Goal: Manage account settings

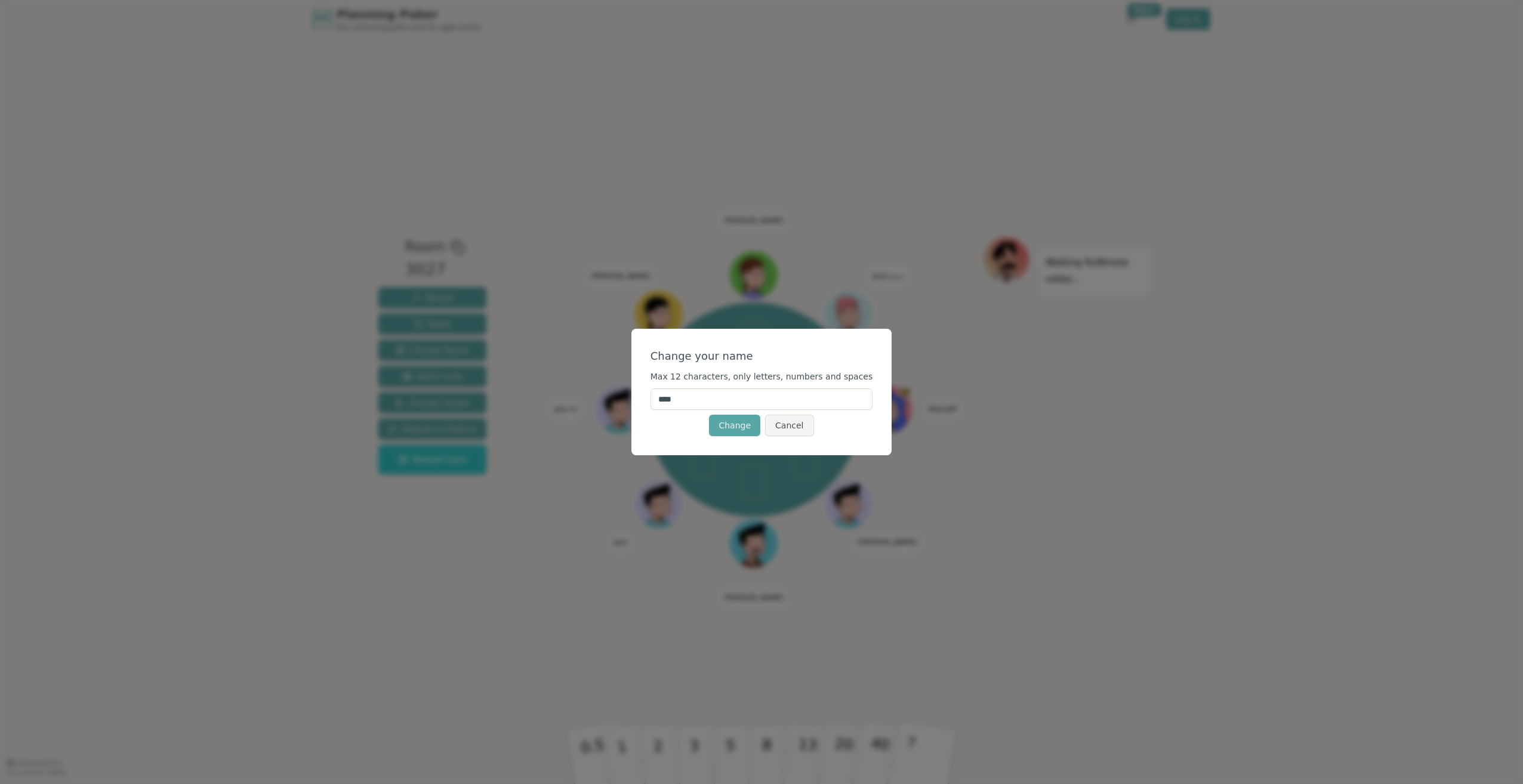
drag, startPoint x: 714, startPoint y: 402, endPoint x: 635, endPoint y: 396, distance: 79.2
click at [635, 396] on div "Change your name Max 12 characters, only letters, numbers and spaces **** Chang…" at bounding box center [762, 392] width 1523 height 784
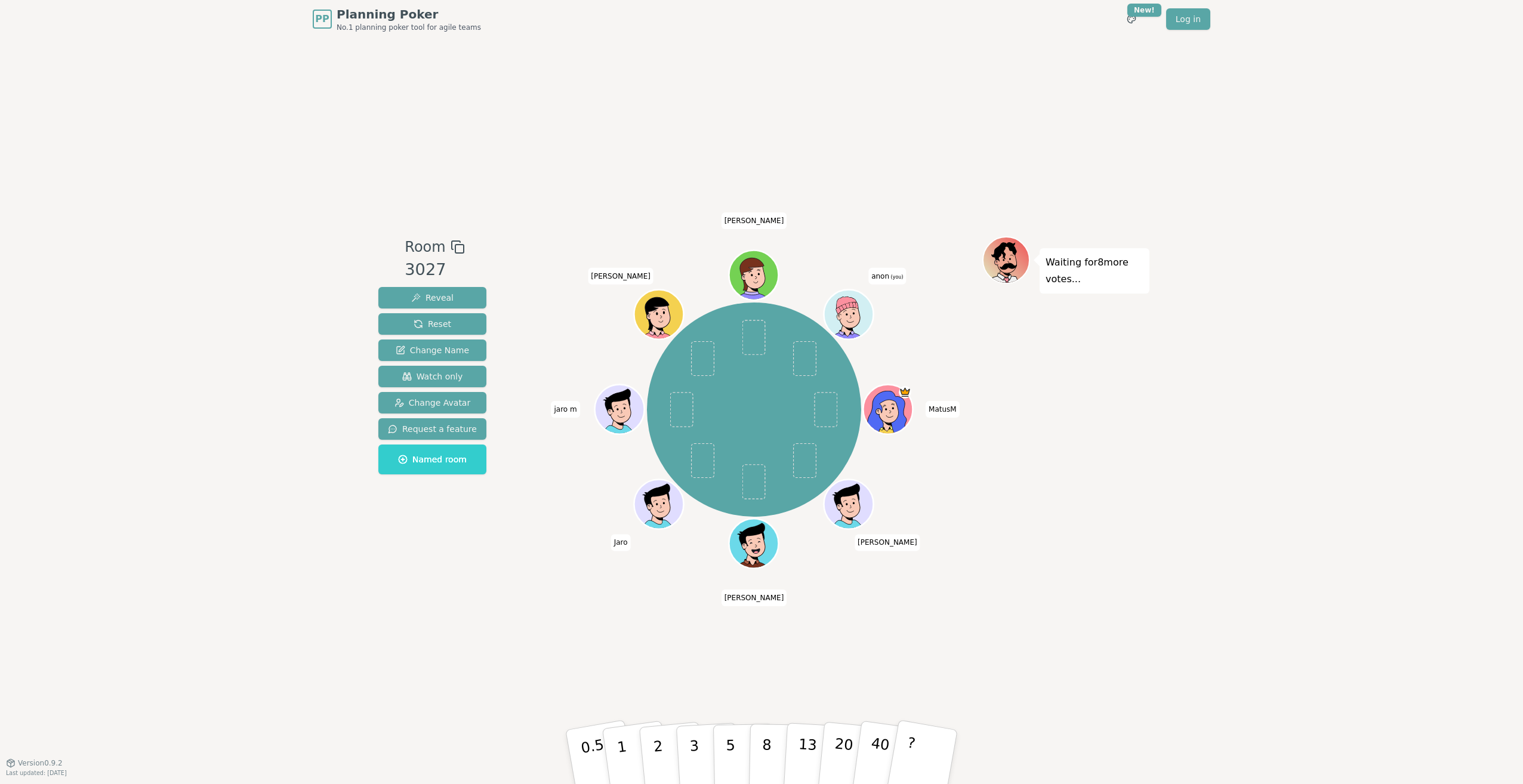
click at [885, 279] on span "anon (you)" at bounding box center [887, 276] width 37 height 17
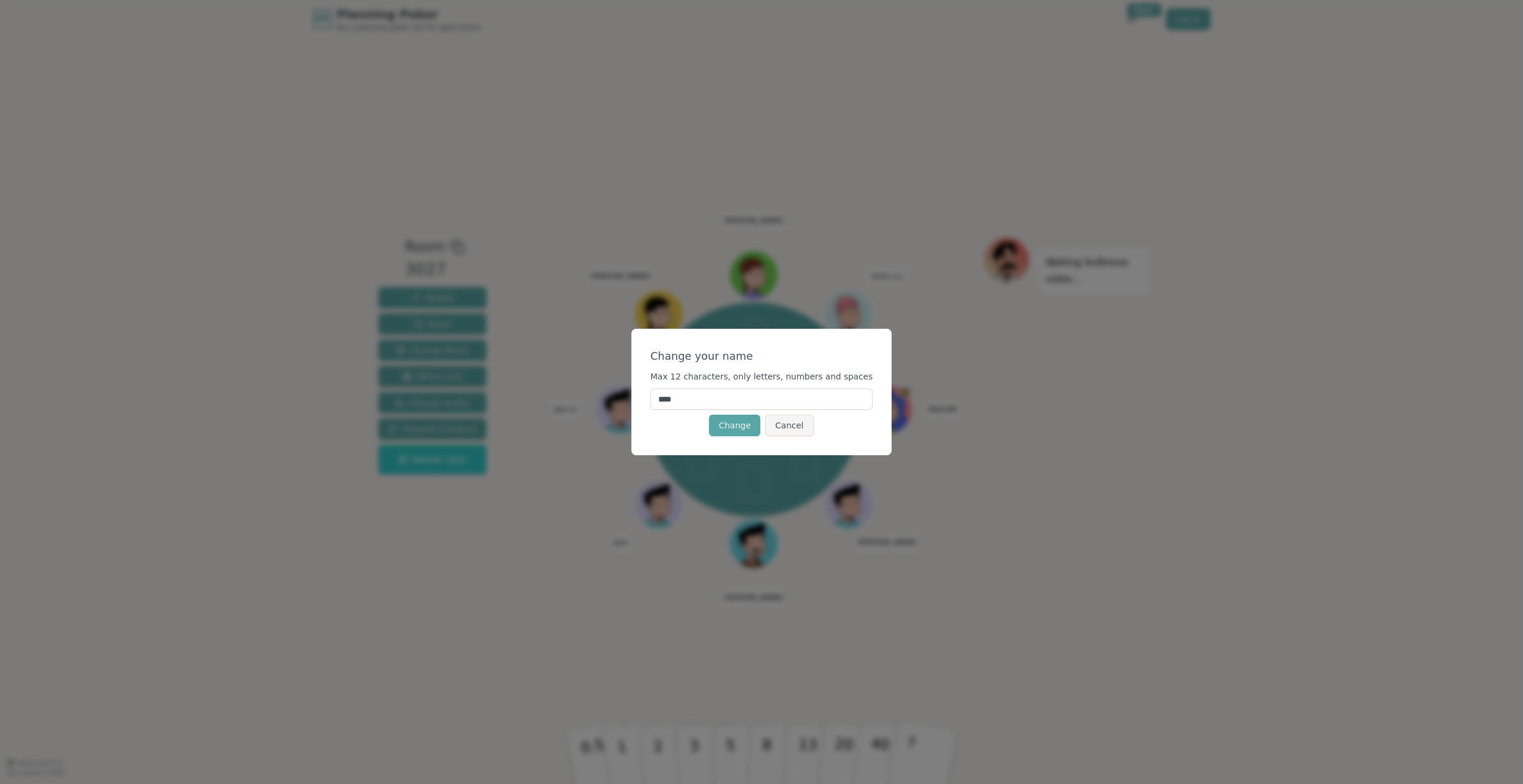
drag, startPoint x: 700, startPoint y: 399, endPoint x: 626, endPoint y: 394, distance: 74.2
click at [626, 394] on div "Change your name Max 12 characters, only letters, numbers and spaces **** Chang…" at bounding box center [762, 392] width 1523 height 784
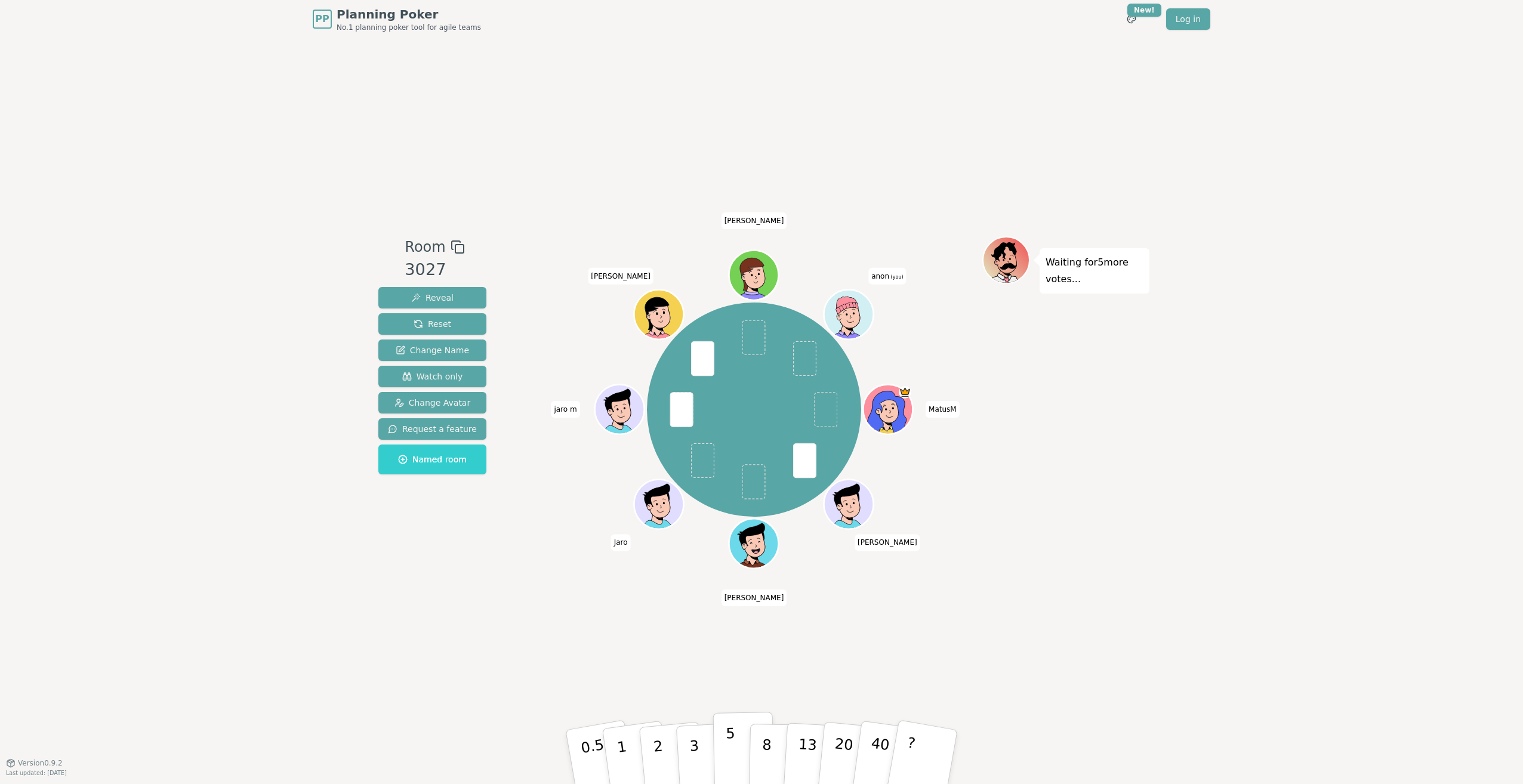
click at [736, 760] on button "5" at bounding box center [743, 757] width 61 height 91
click at [889, 276] on span "(you)" at bounding box center [896, 277] width 14 height 5
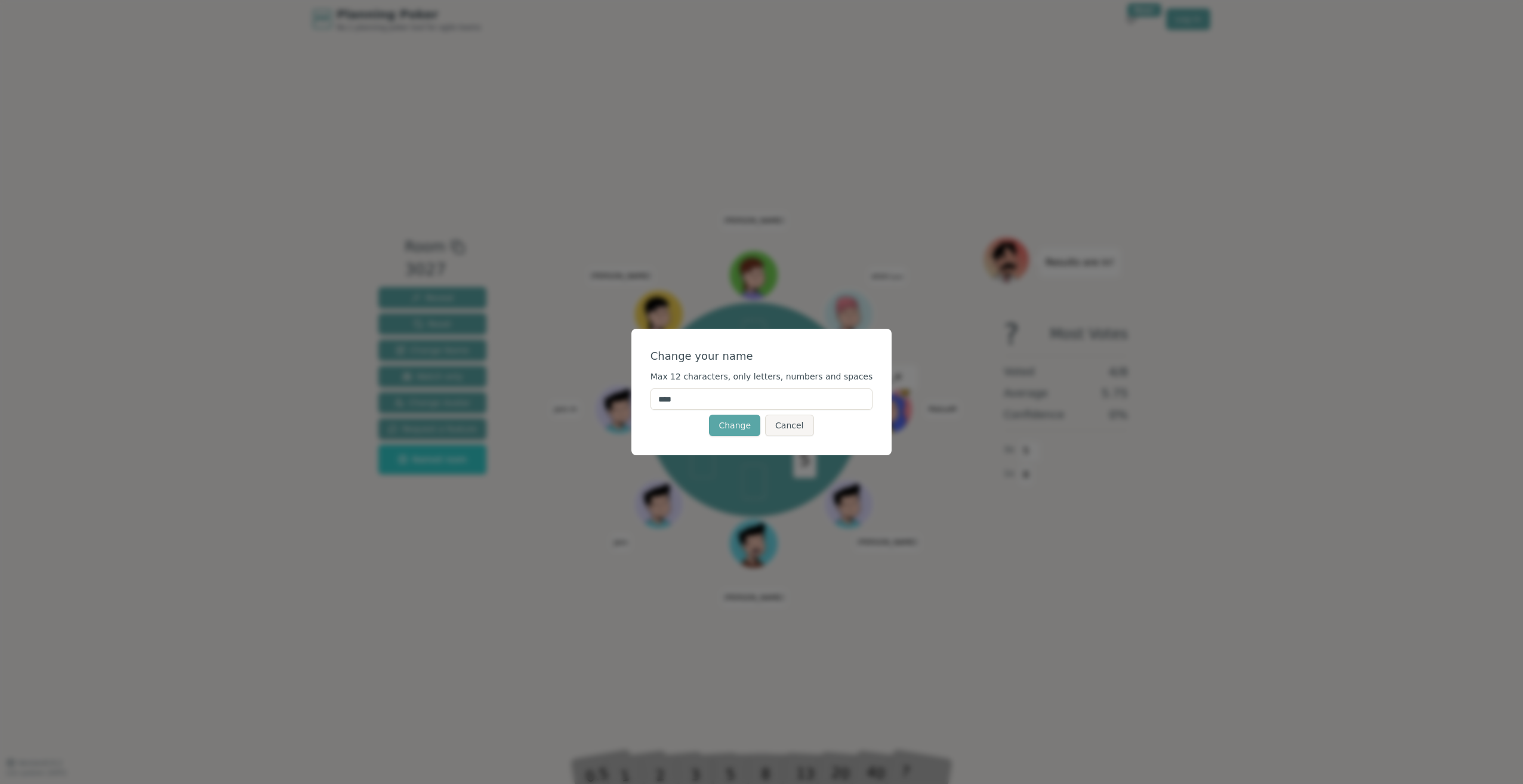
click at [709, 402] on input "****" at bounding box center [762, 399] width 222 height 21
drag, startPoint x: 716, startPoint y: 399, endPoint x: 661, endPoint y: 397, distance: 55.0
click at [661, 397] on div "Change your name Max 12 characters, only letters, numbers and spaces **** Chang…" at bounding box center [762, 392] width 261 height 126
type input "**"
click at [733, 418] on button "Change" at bounding box center [734, 425] width 52 height 21
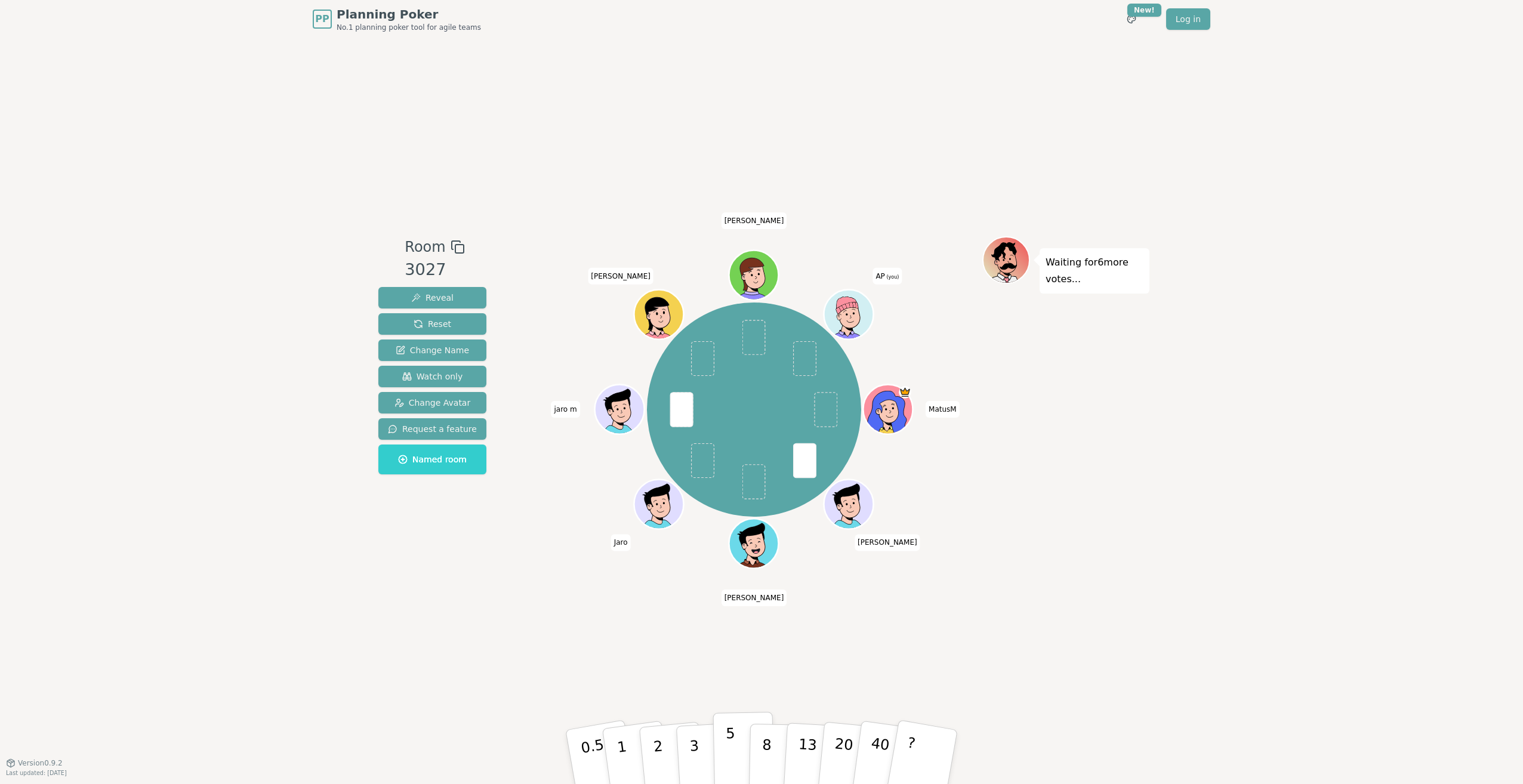
click at [733, 730] on button "5" at bounding box center [743, 757] width 61 height 91
click at [428, 403] on span "Change Avatar" at bounding box center [432, 403] width 77 height 12
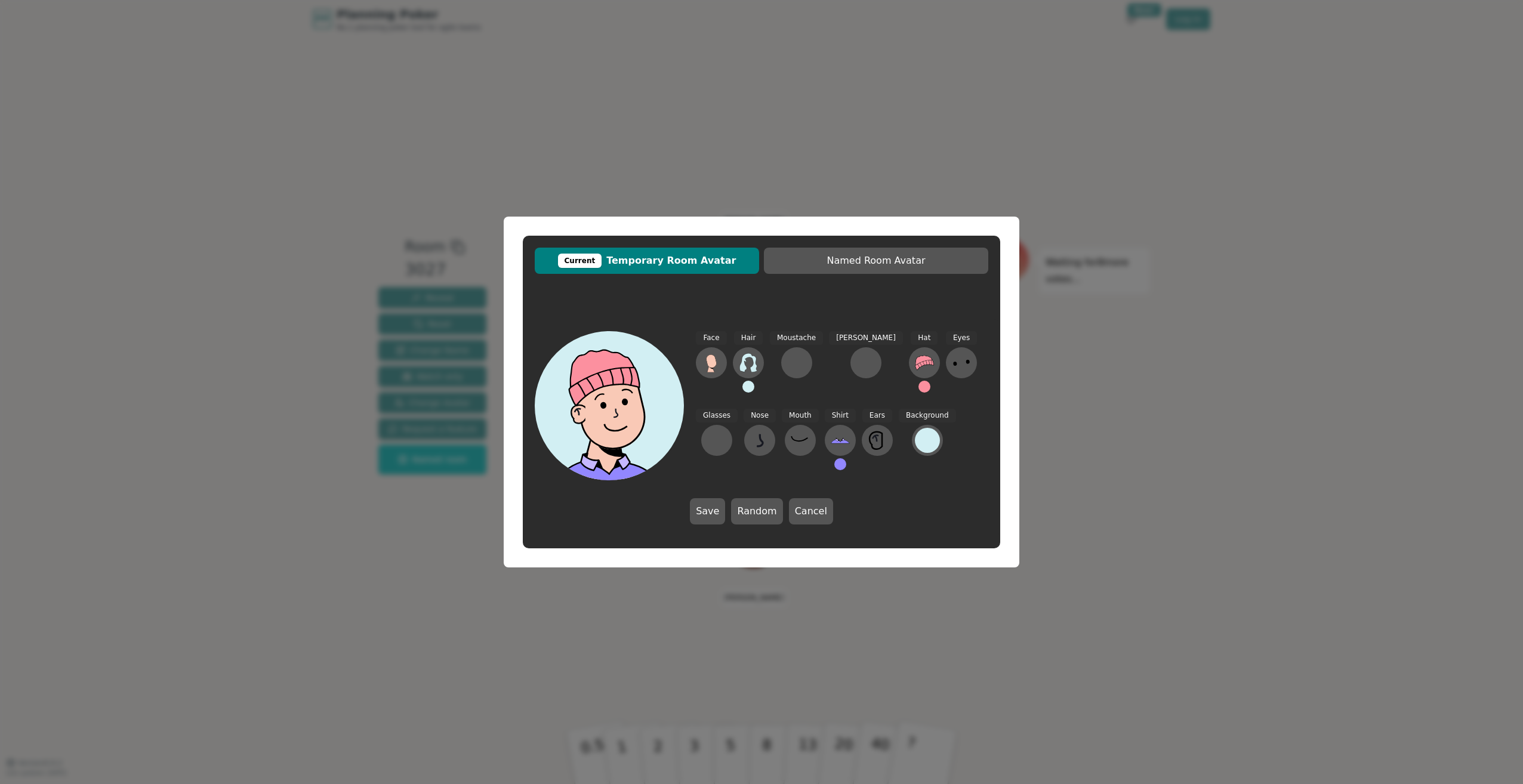
click at [918, 386] on button at bounding box center [924, 387] width 12 height 12
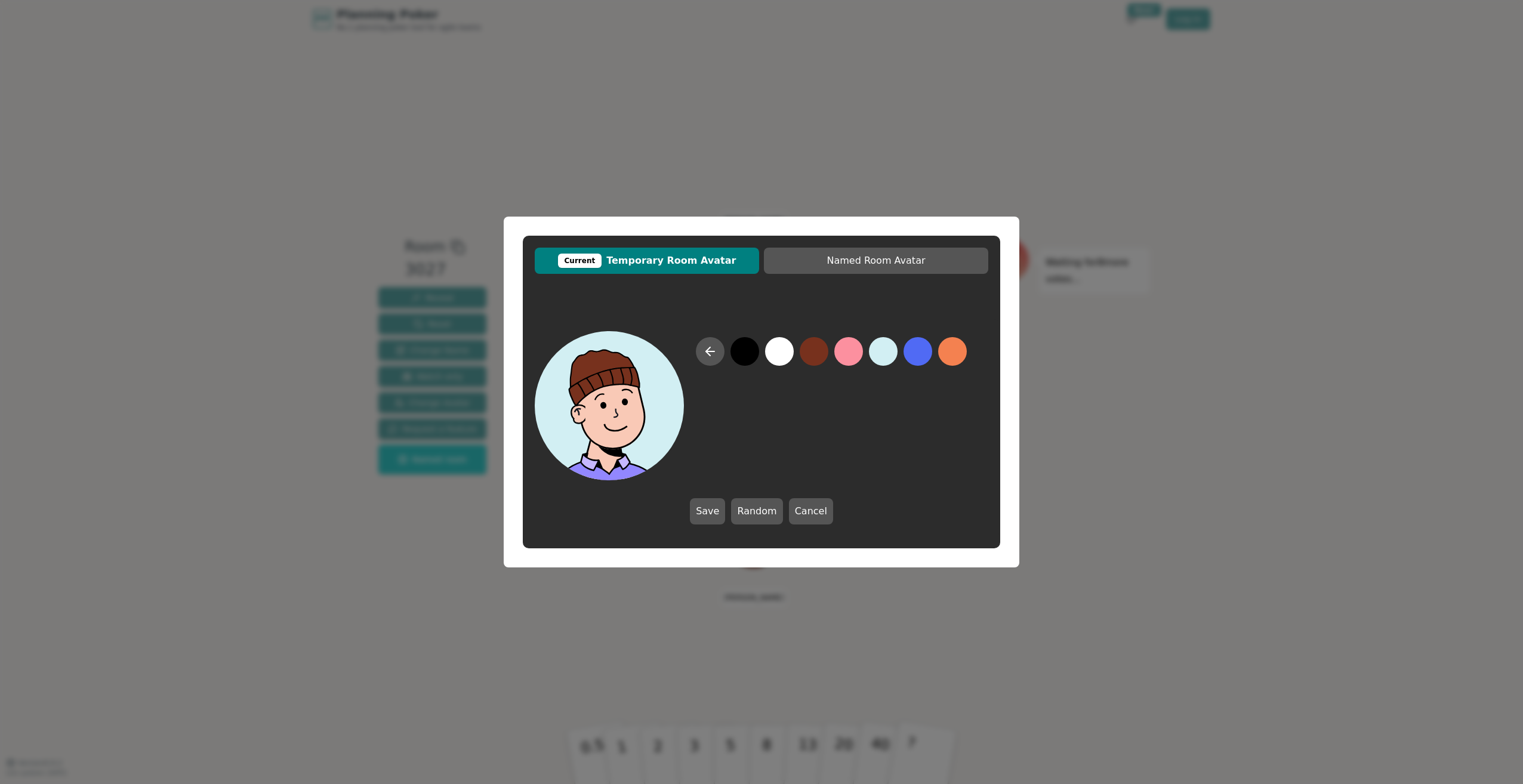
click at [812, 349] on button at bounding box center [814, 351] width 28 height 28
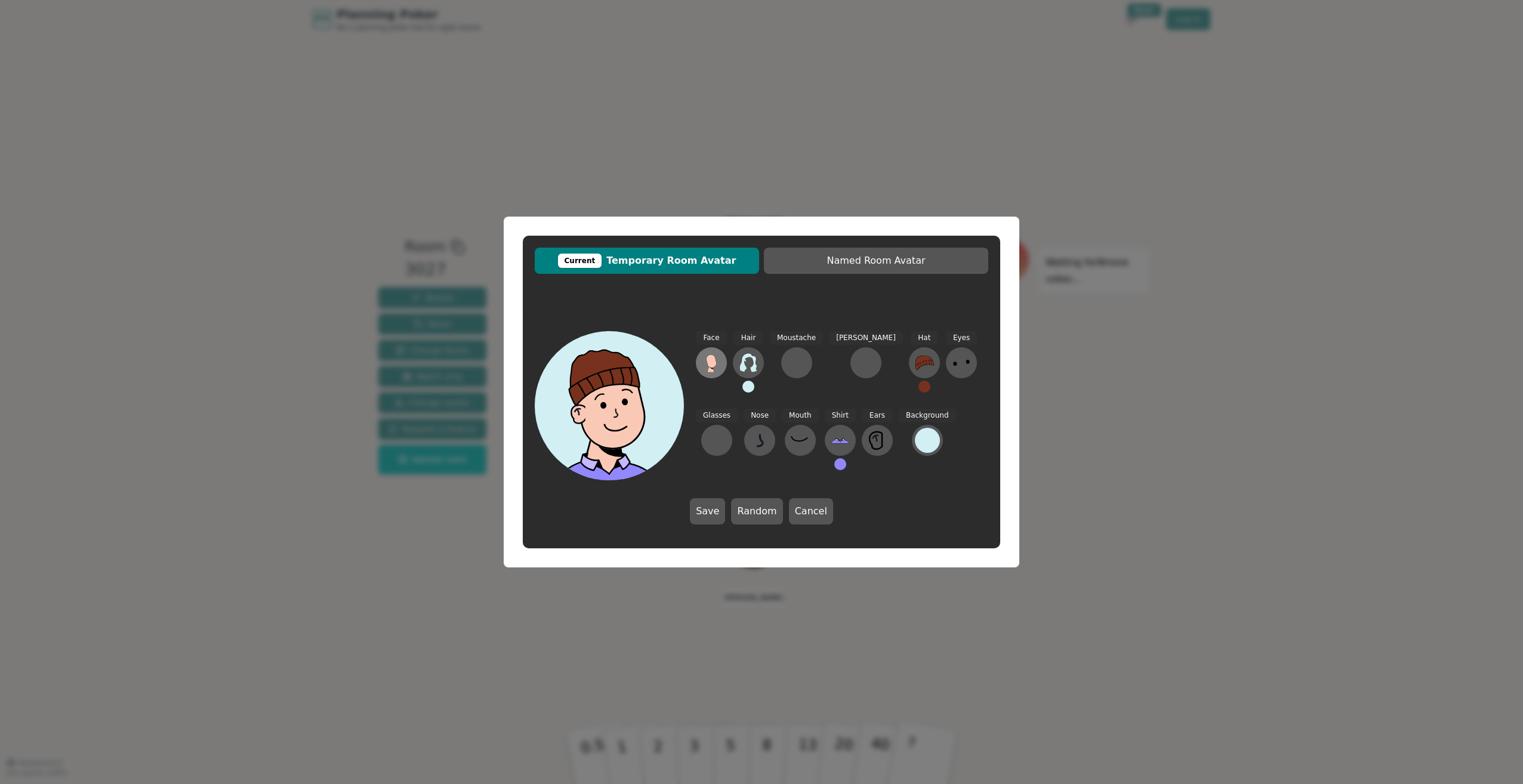
click at [713, 365] on icon at bounding box center [711, 361] width 10 height 13
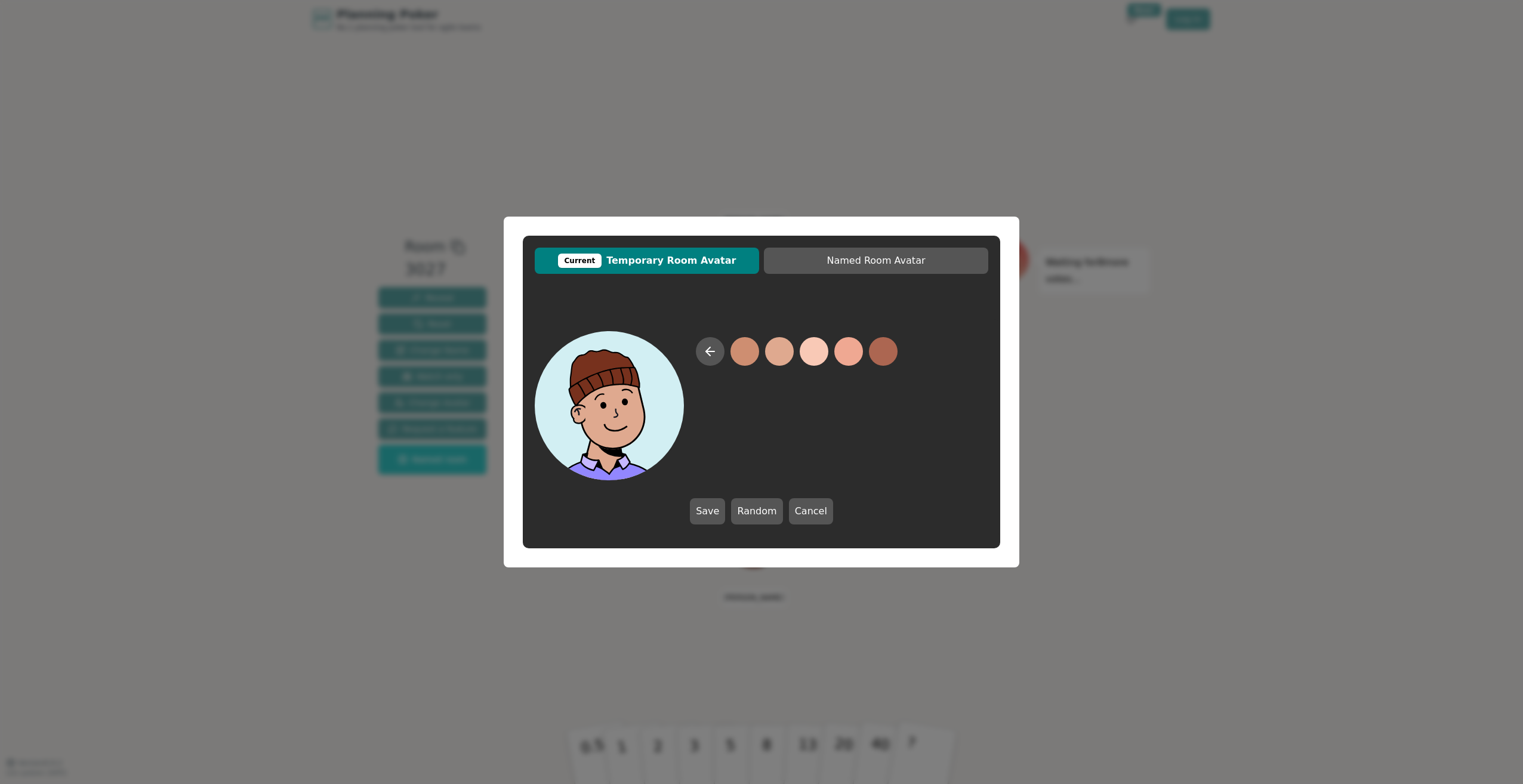
click at [784, 354] on button at bounding box center [779, 351] width 28 height 28
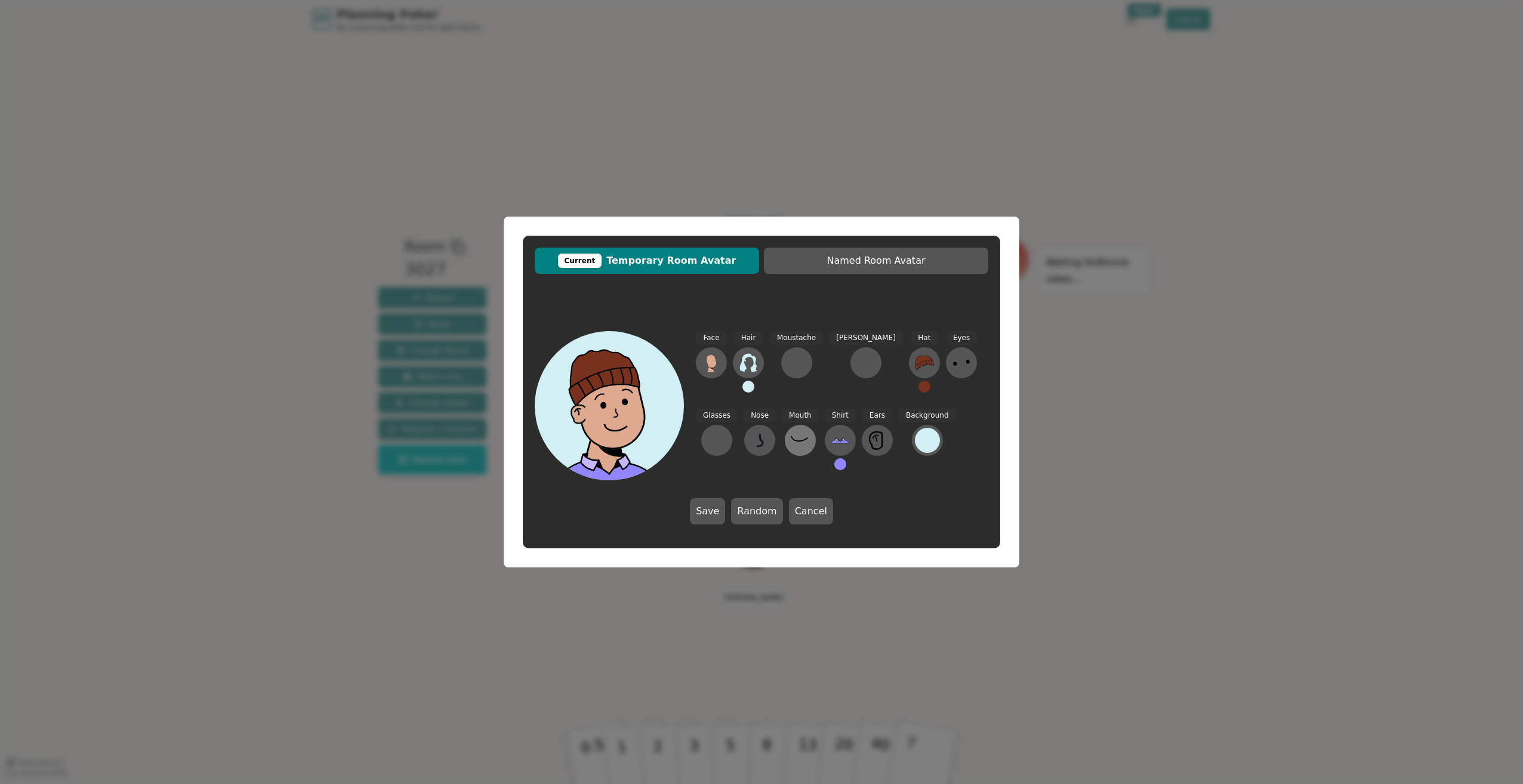
click at [790, 440] on icon at bounding box center [800, 441] width 19 height 19
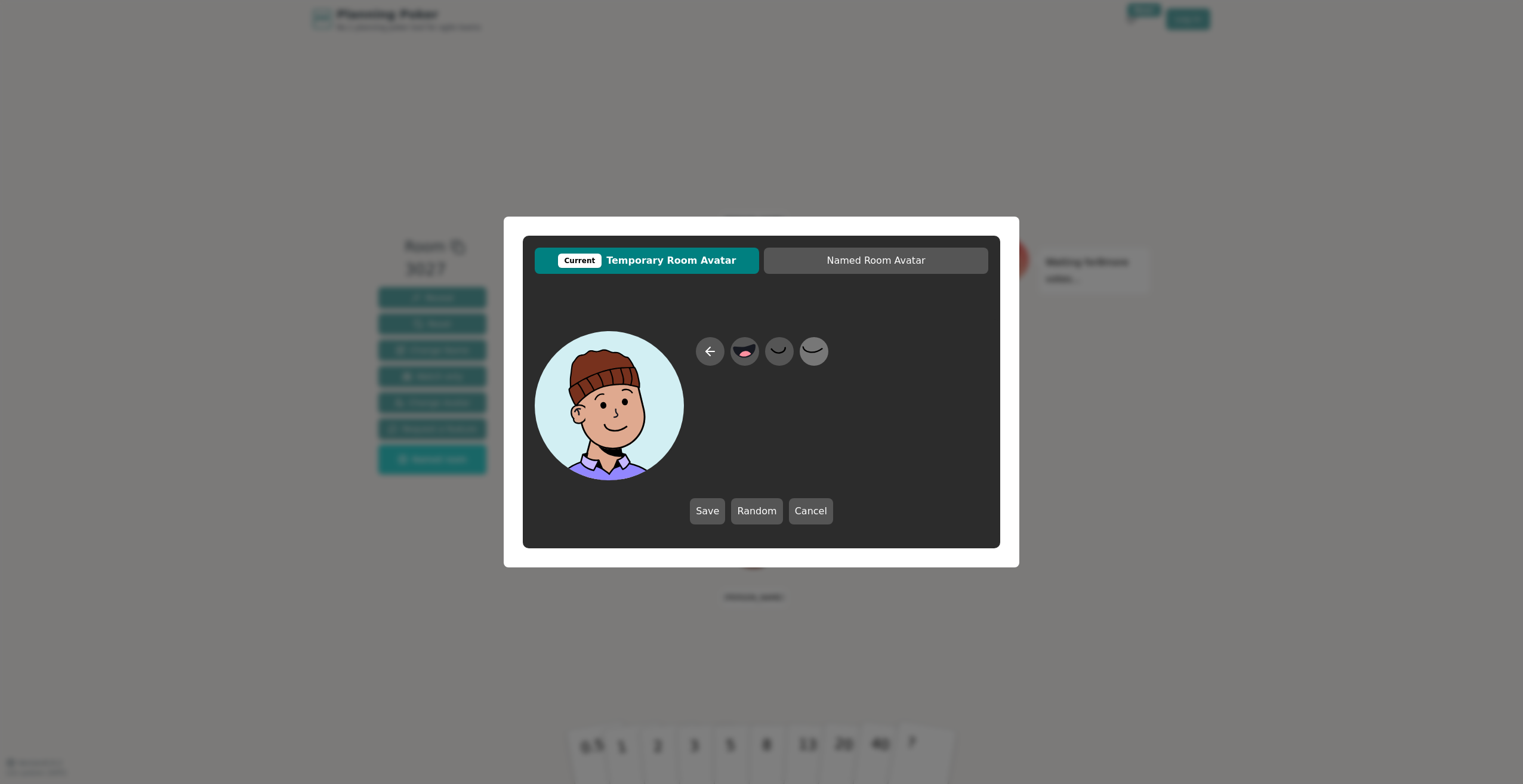
click at [803, 352] on icon at bounding box center [814, 352] width 23 height 27
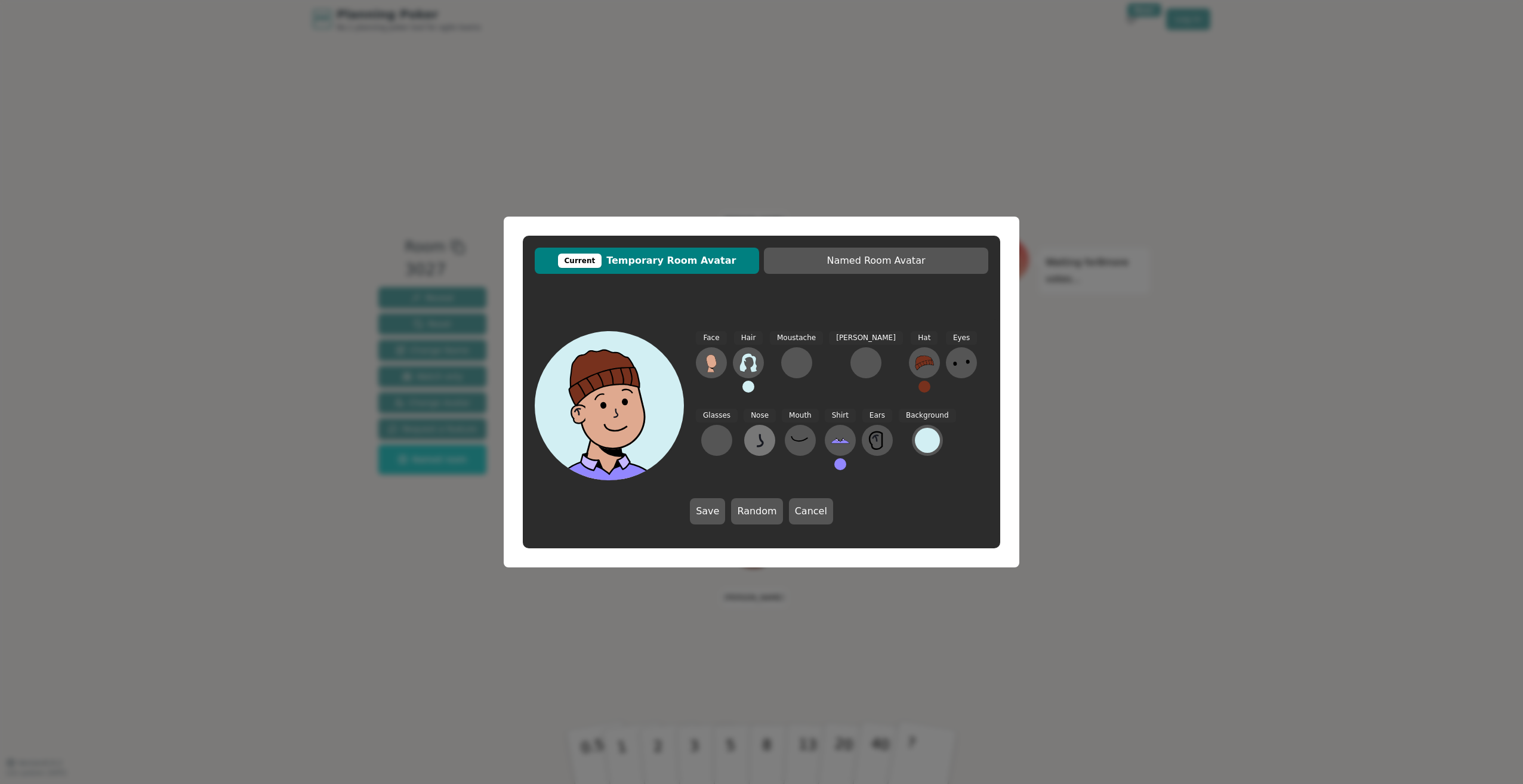
click at [750, 441] on icon at bounding box center [760, 441] width 19 height 19
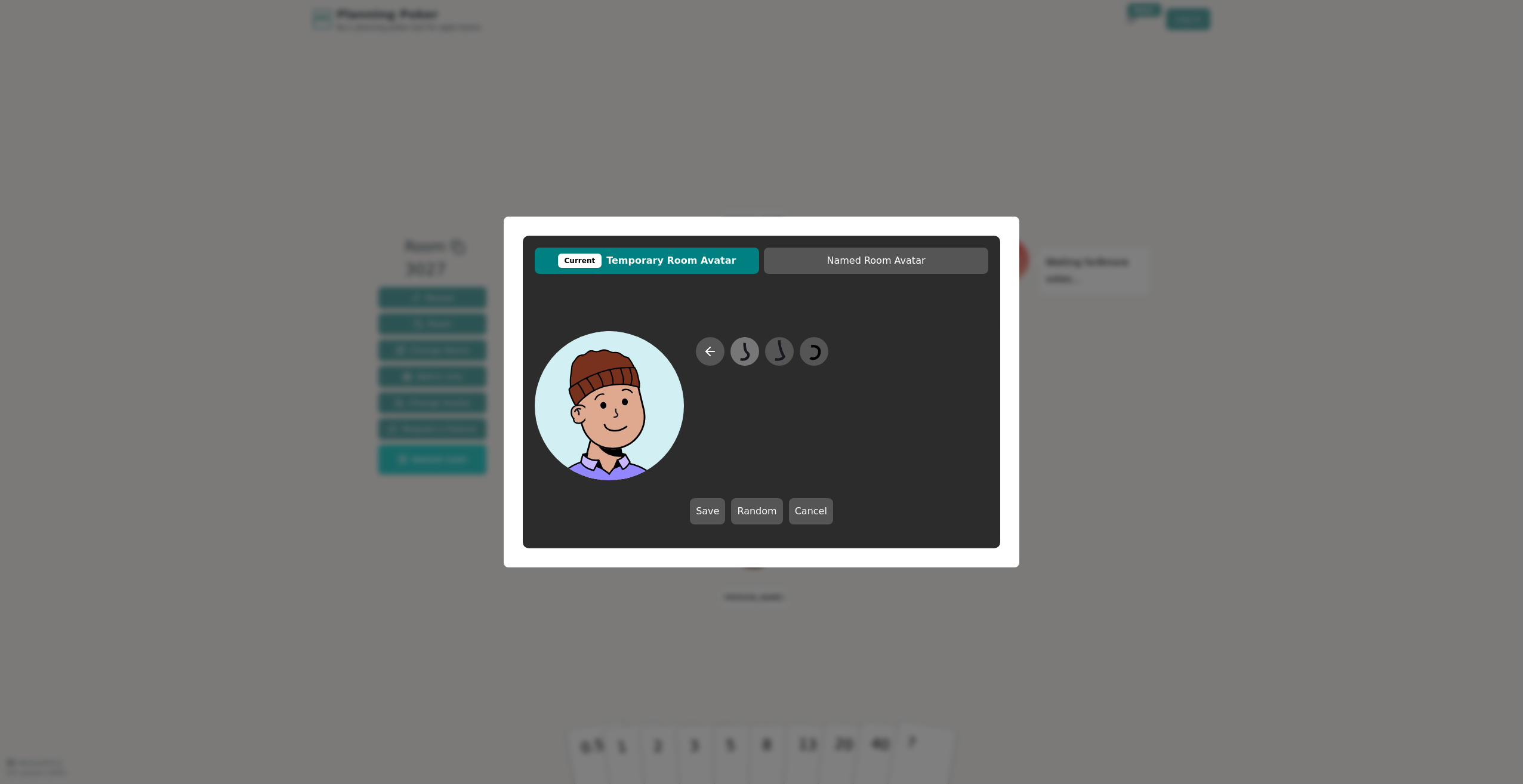
click at [747, 347] on icon at bounding box center [744, 352] width 23 height 27
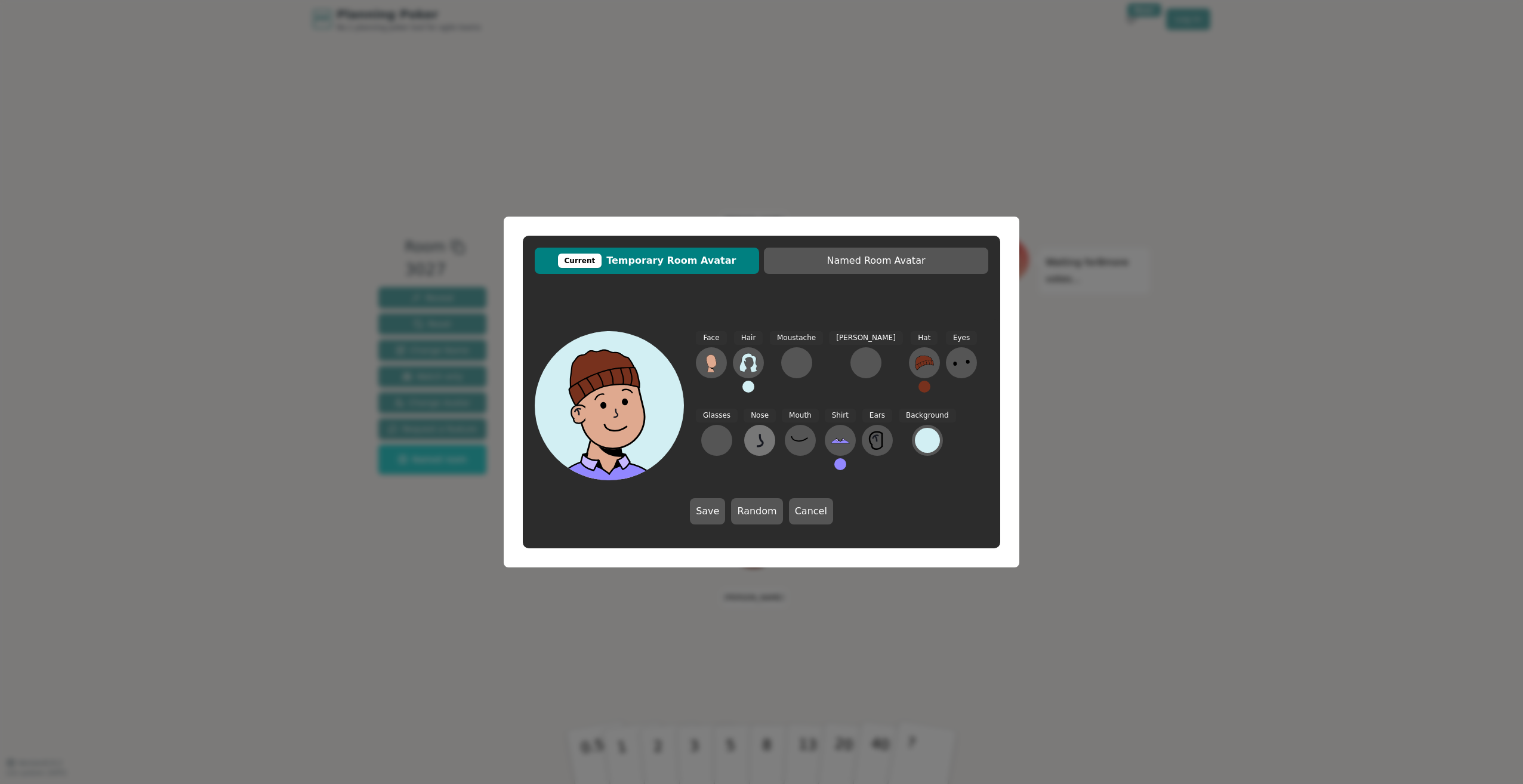
click at [750, 445] on icon at bounding box center [760, 441] width 19 height 19
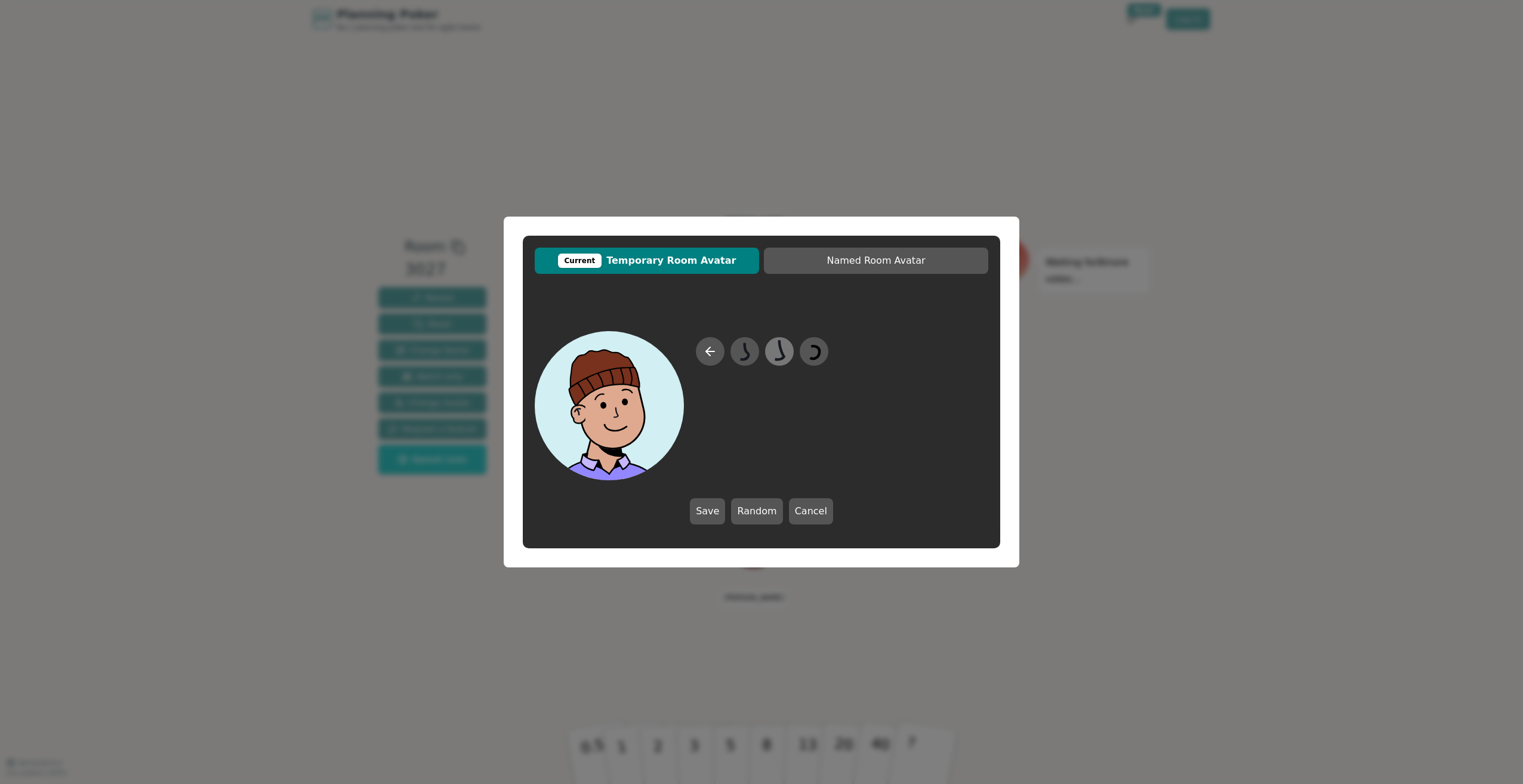
click at [781, 355] on icon at bounding box center [779, 352] width 23 height 27
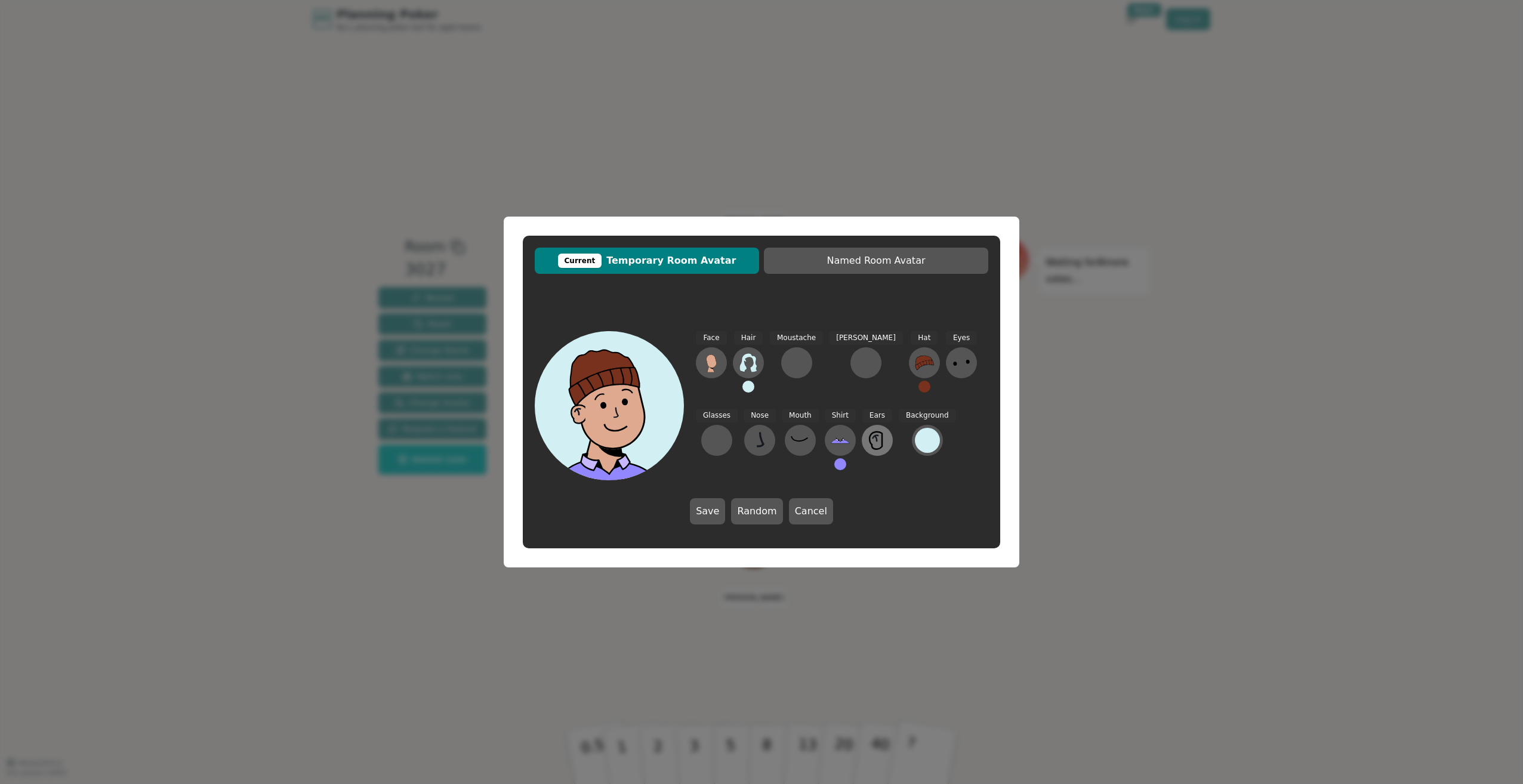
click at [868, 440] on icon at bounding box center [877, 441] width 19 height 19
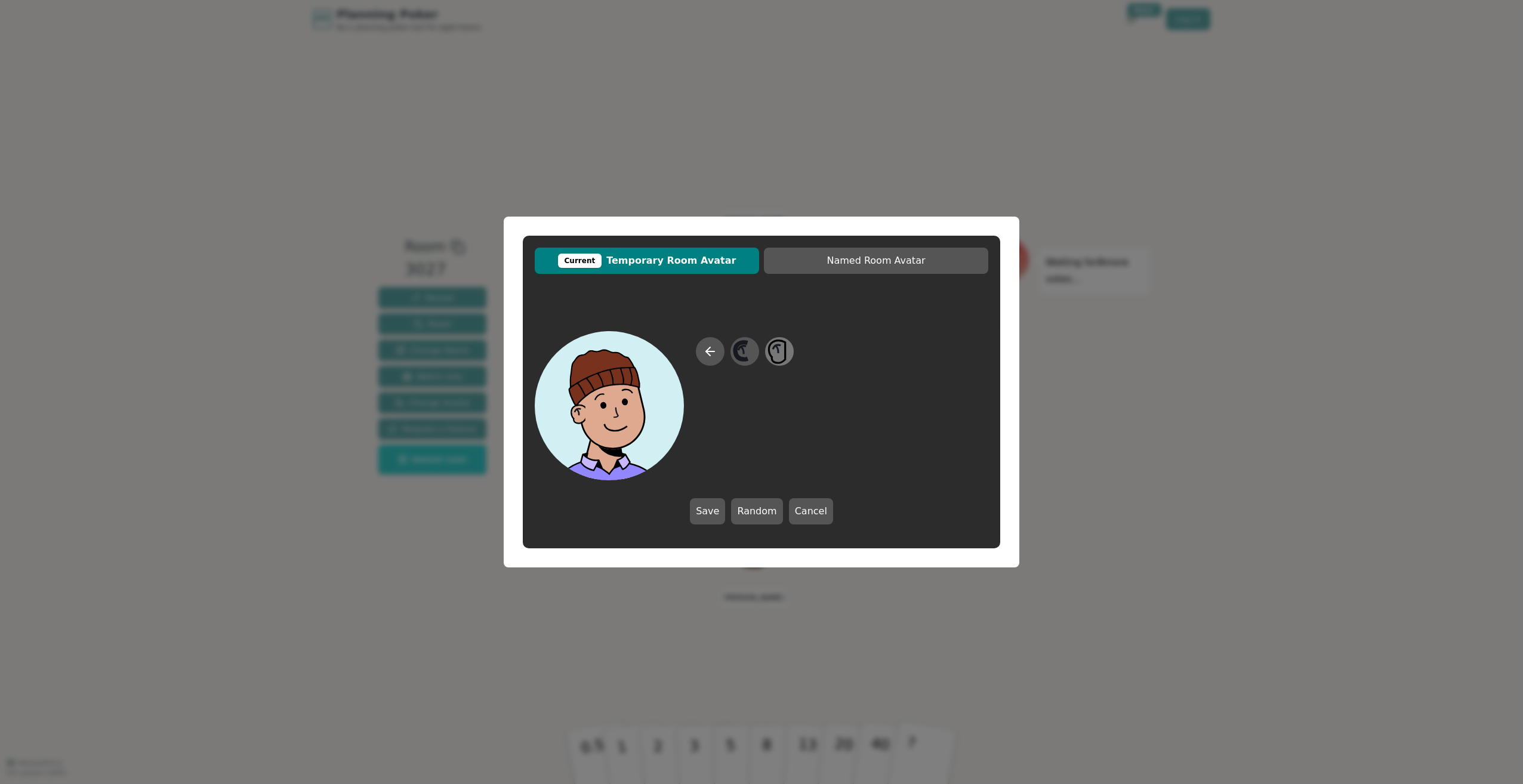
click at [779, 345] on icon at bounding box center [777, 347] width 8 height 4
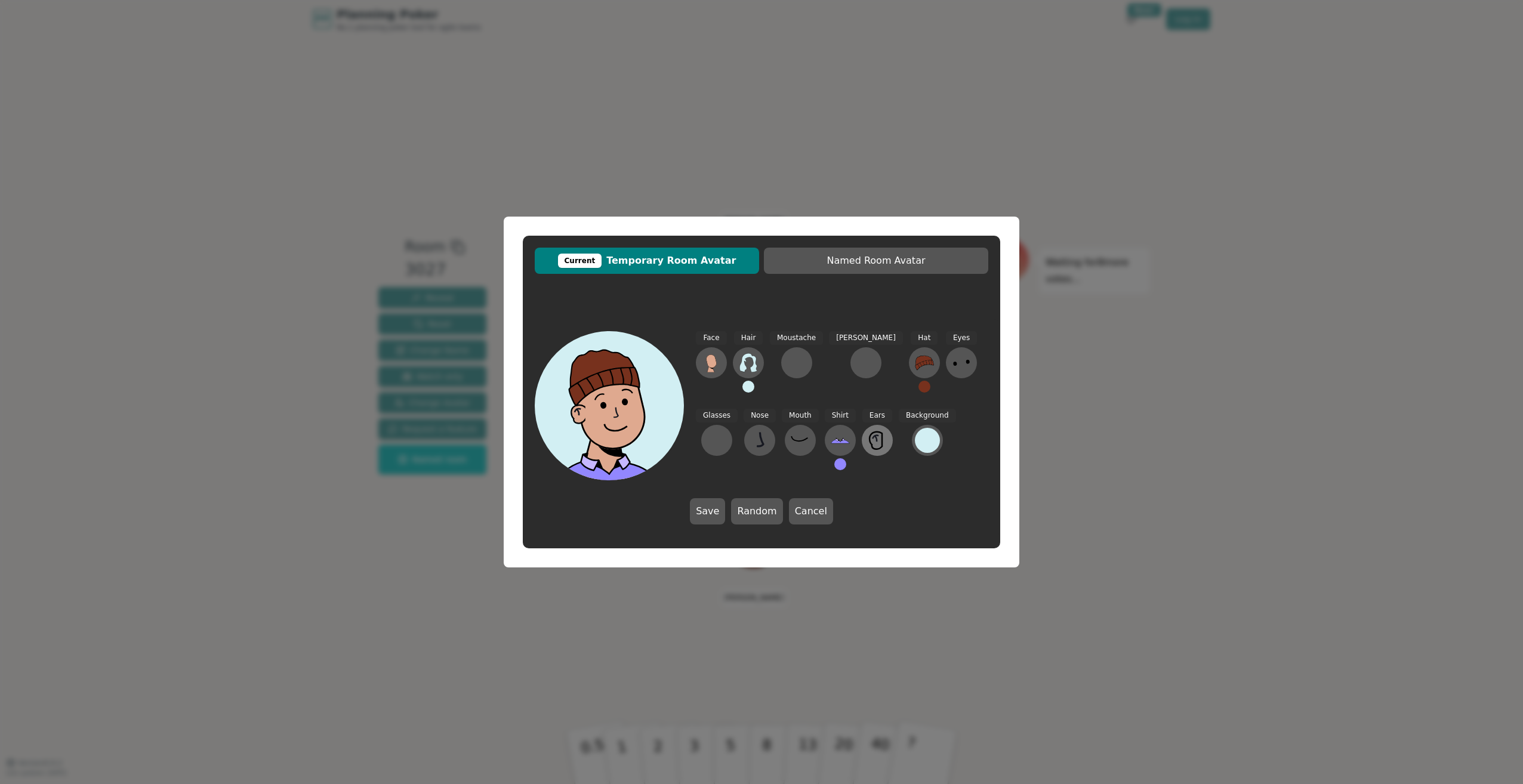
click at [868, 438] on icon at bounding box center [877, 441] width 19 height 19
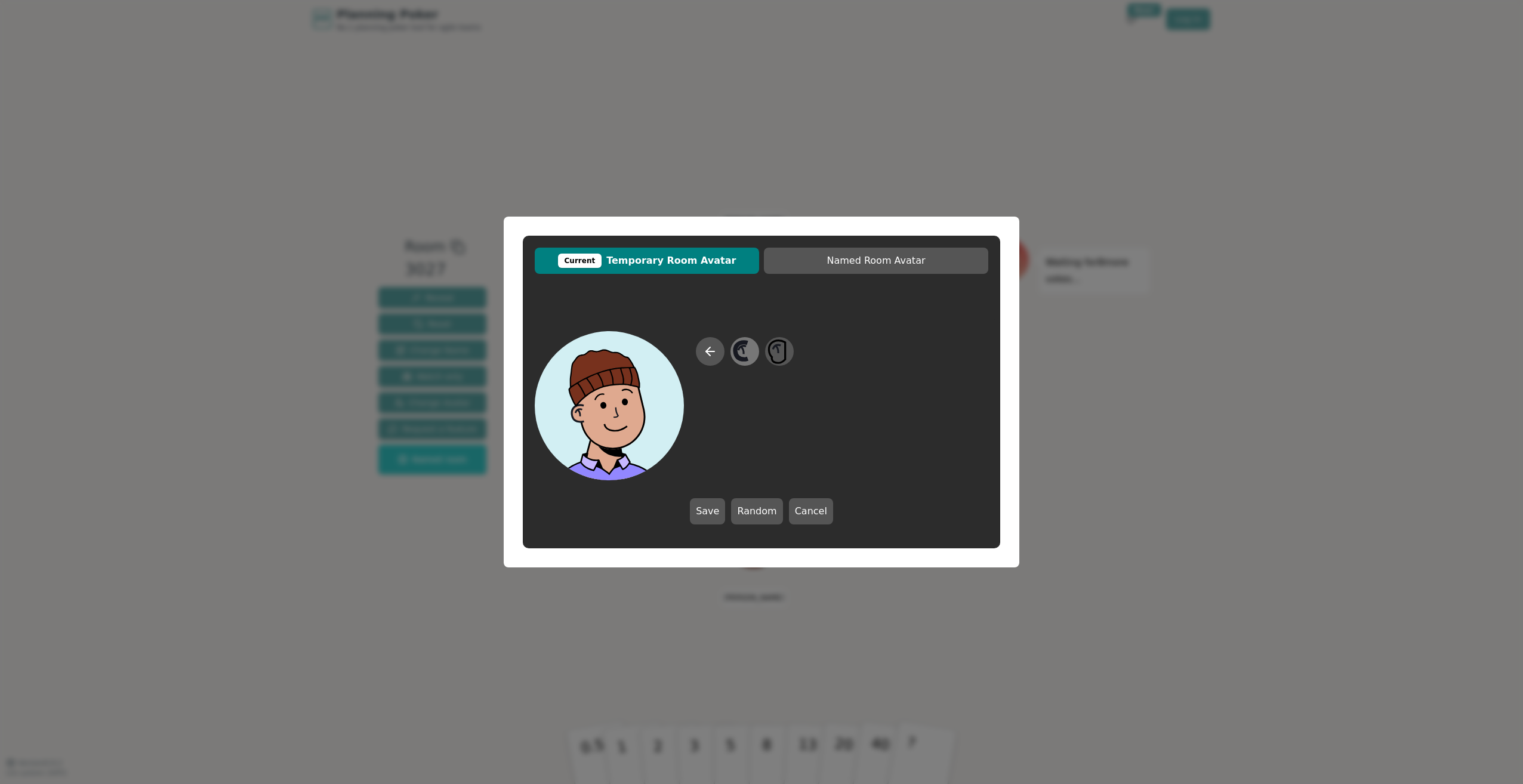
click at [739, 352] on icon at bounding box center [744, 352] width 23 height 27
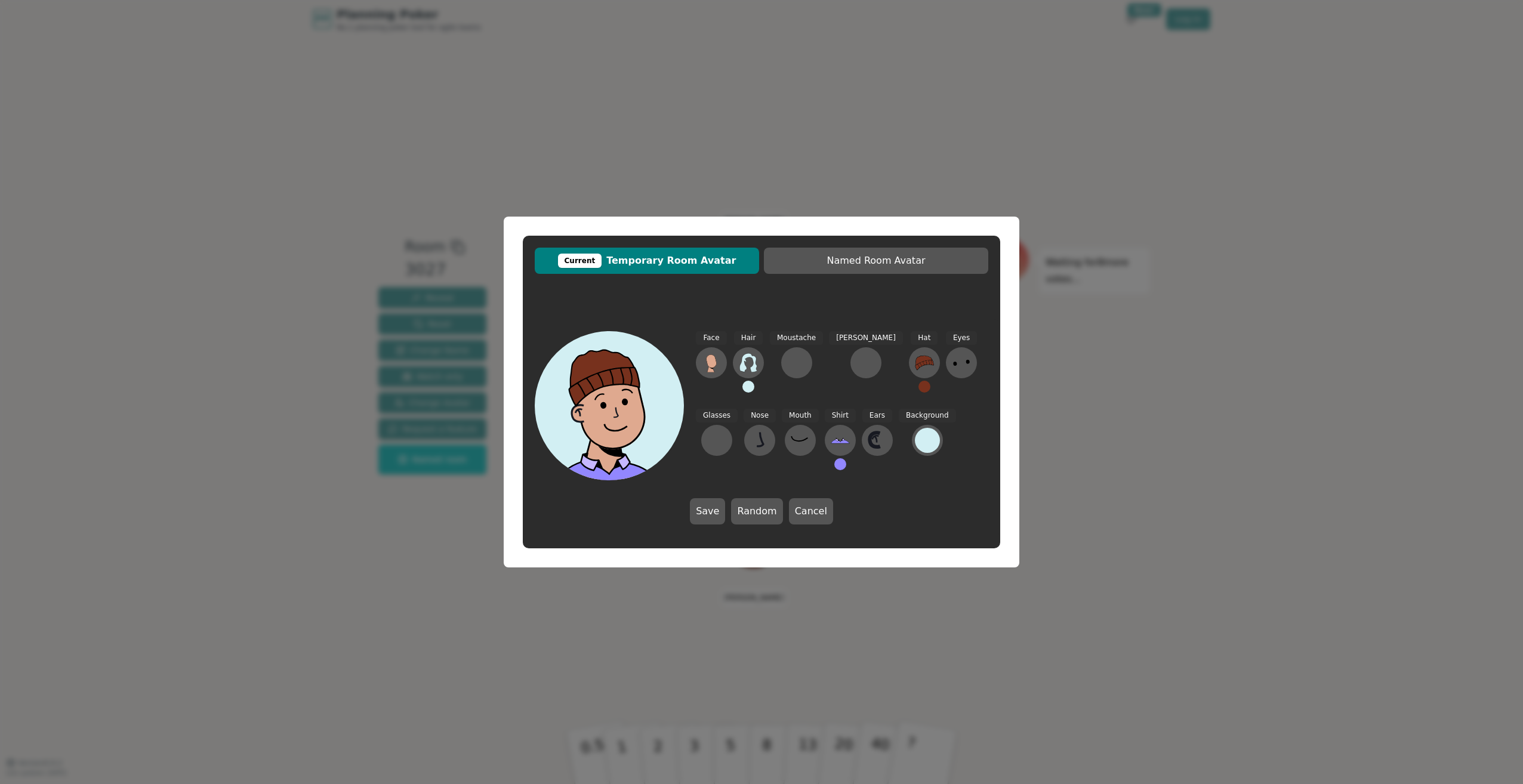
click at [952, 359] on icon at bounding box center [961, 363] width 19 height 19
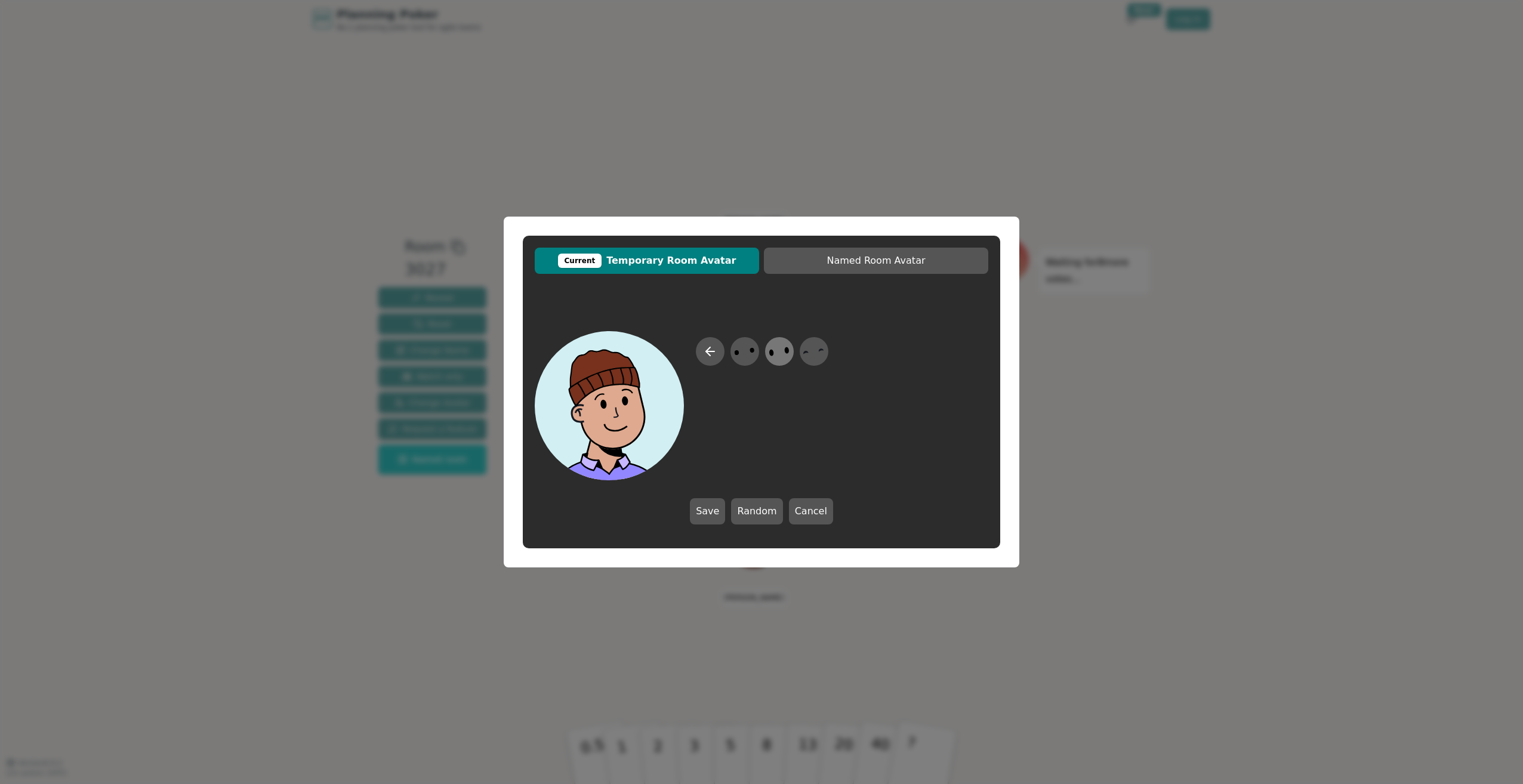
click at [781, 350] on icon at bounding box center [779, 352] width 23 height 27
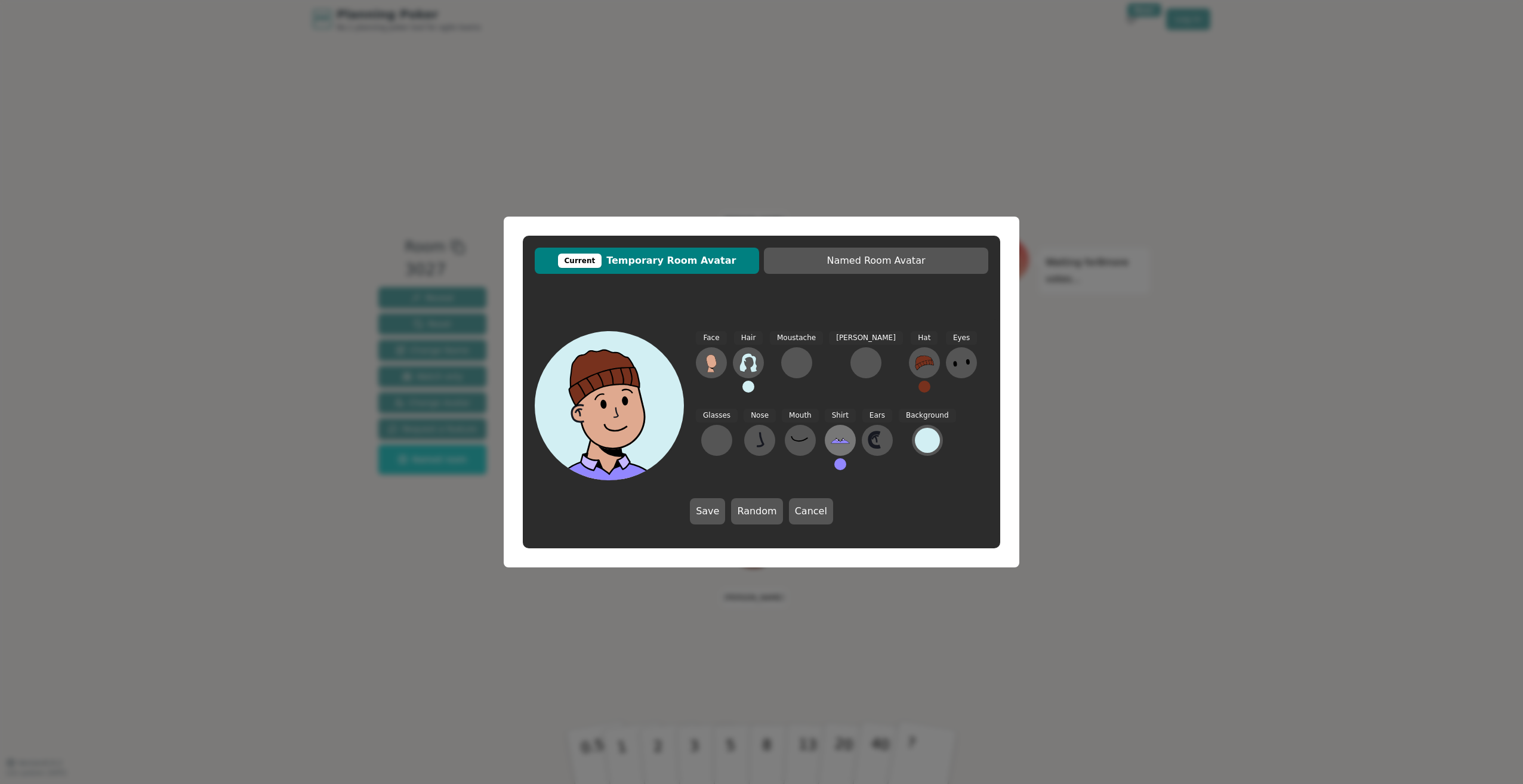
click at [836, 440] on icon at bounding box center [837, 439] width 3 height 3
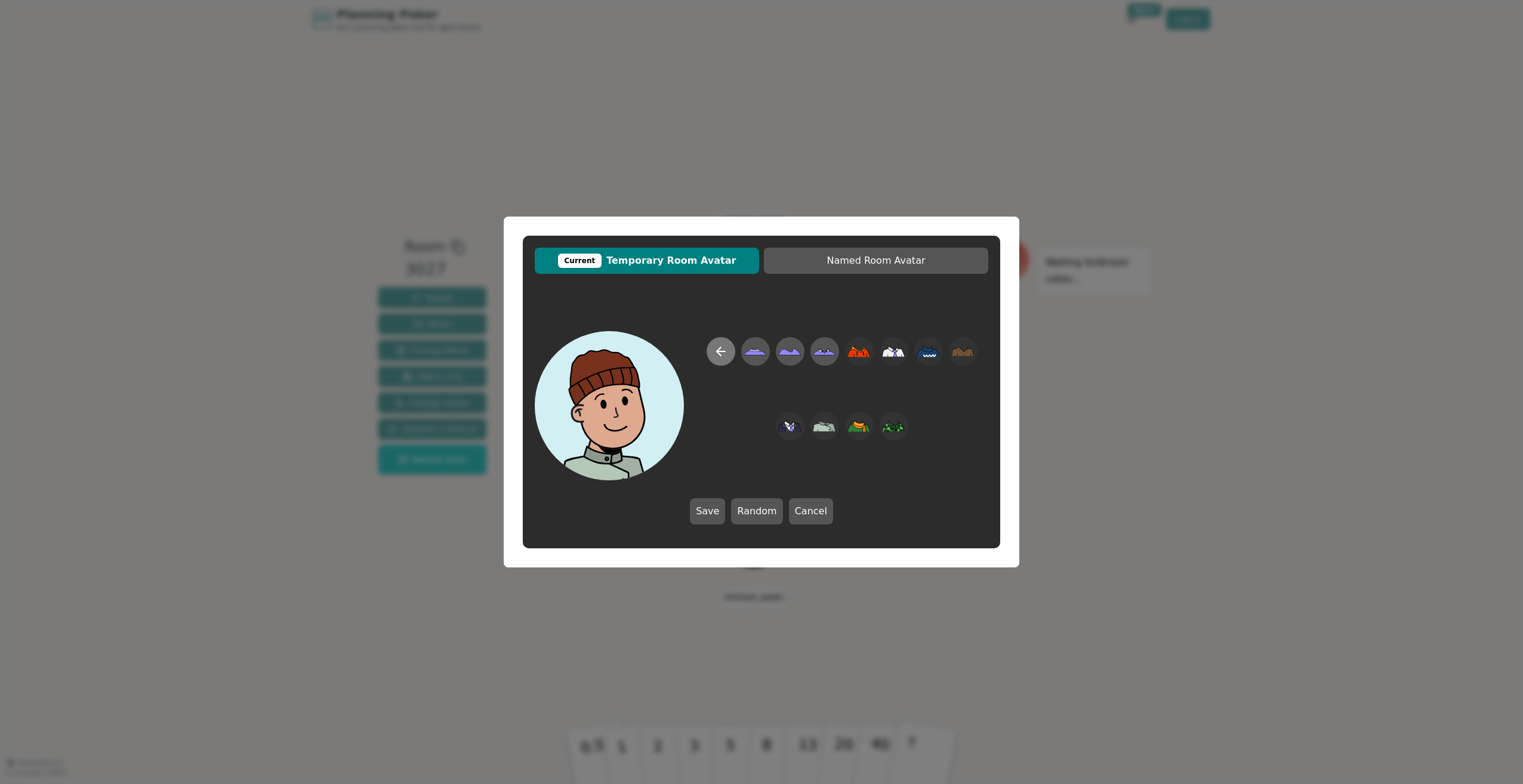
click at [726, 349] on icon at bounding box center [721, 351] width 14 height 14
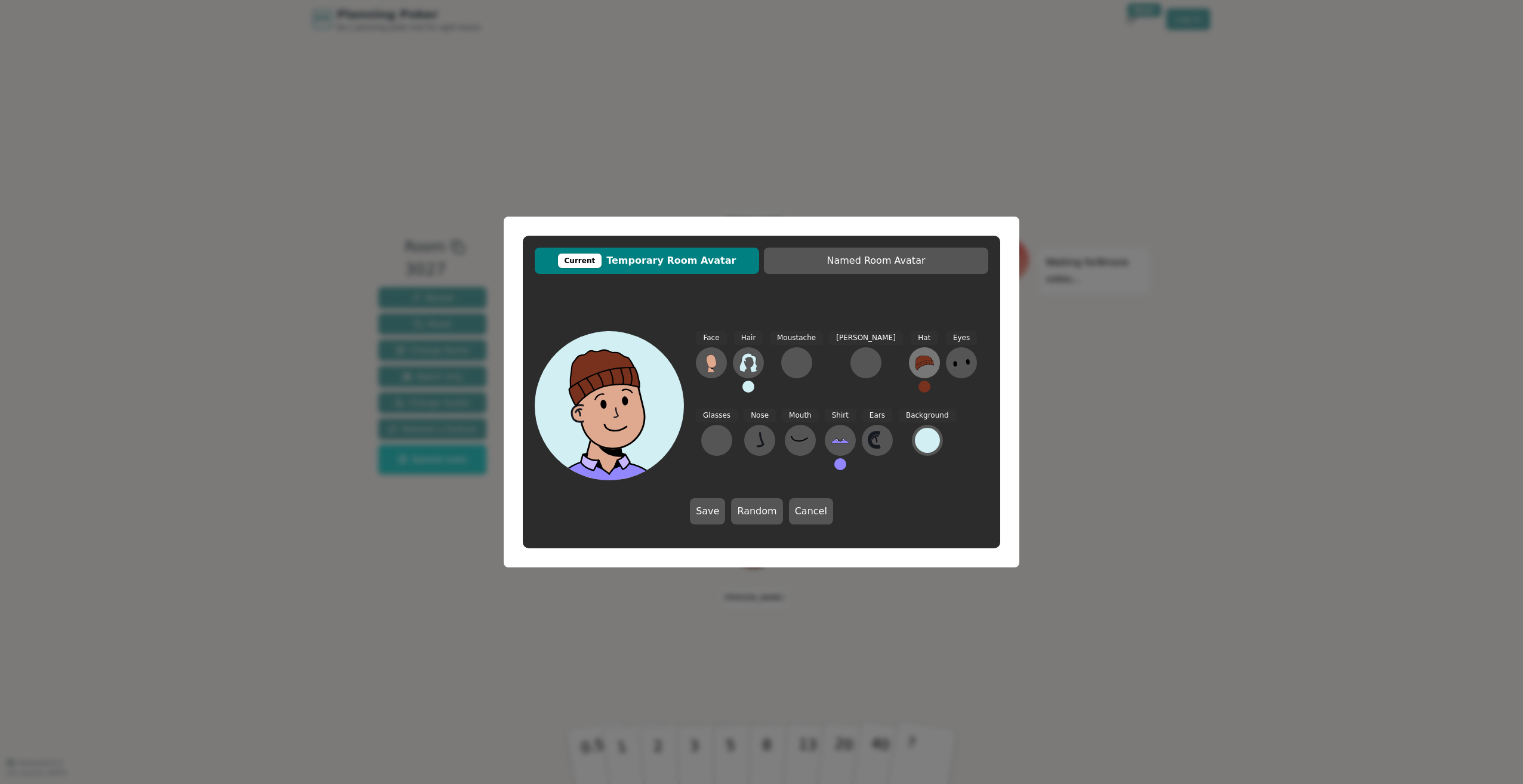
click at [915, 361] on icon at bounding box center [924, 362] width 19 height 15
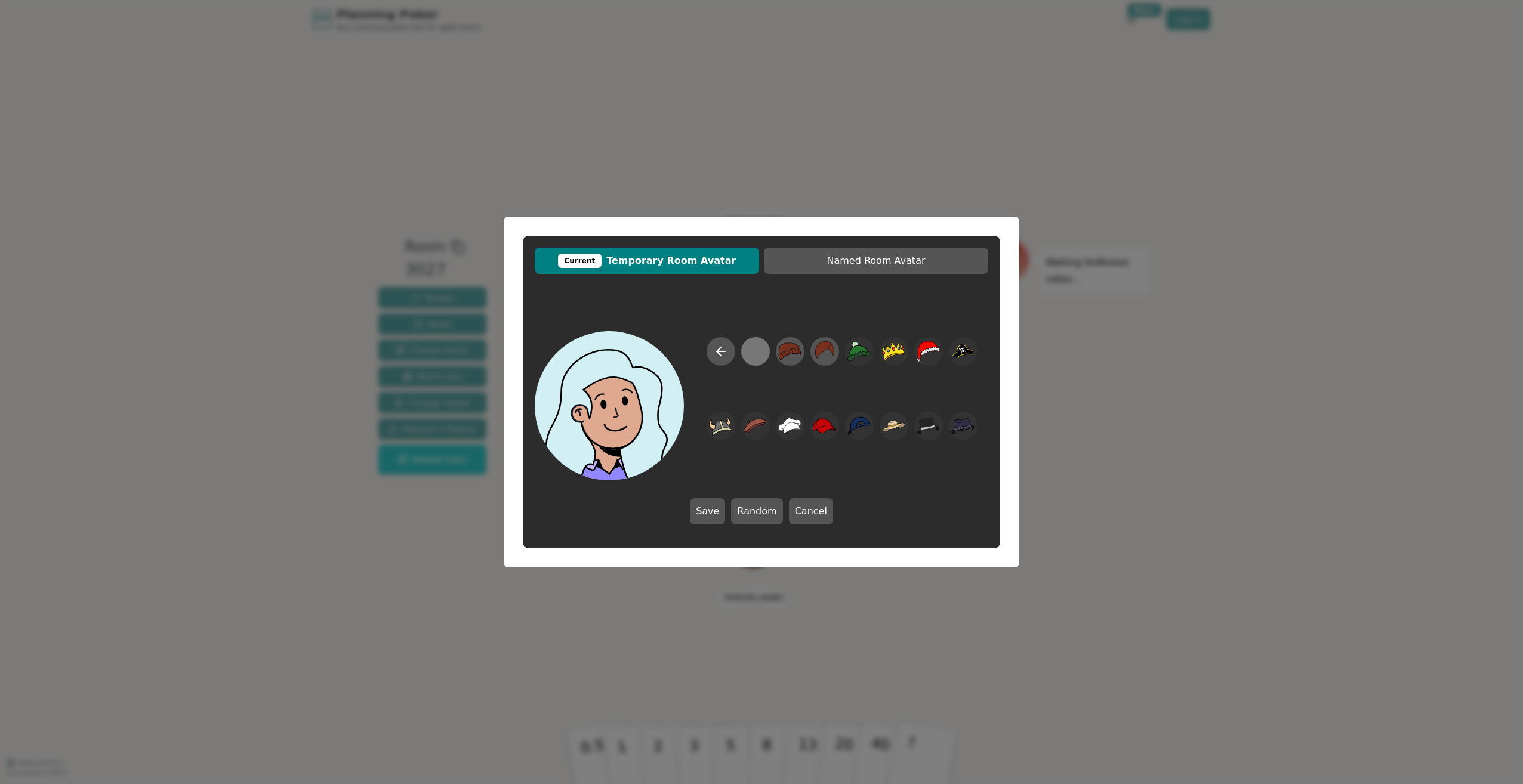
click at [754, 352] on div at bounding box center [755, 352] width 23 height 27
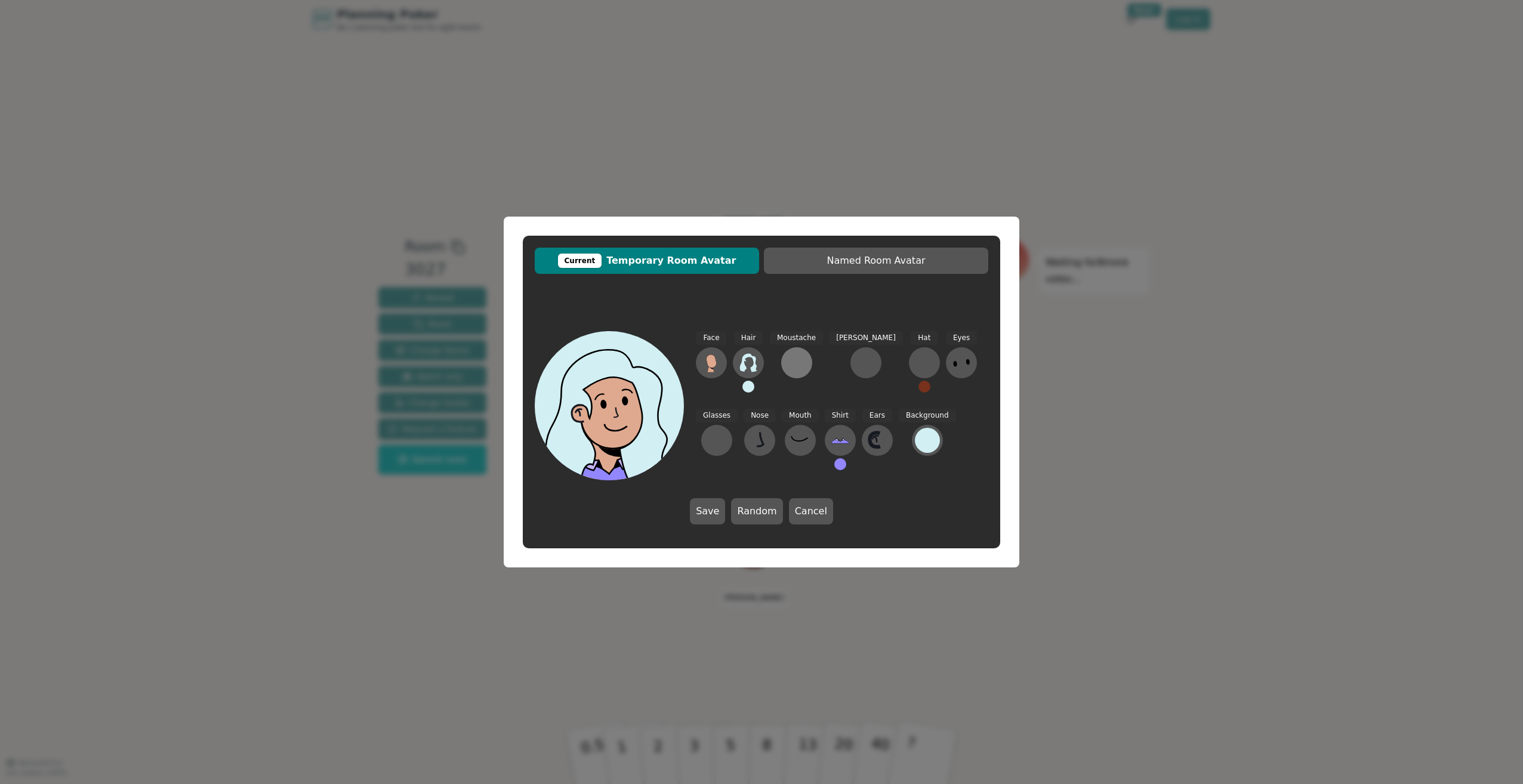
click at [789, 353] on div at bounding box center [797, 363] width 19 height 19
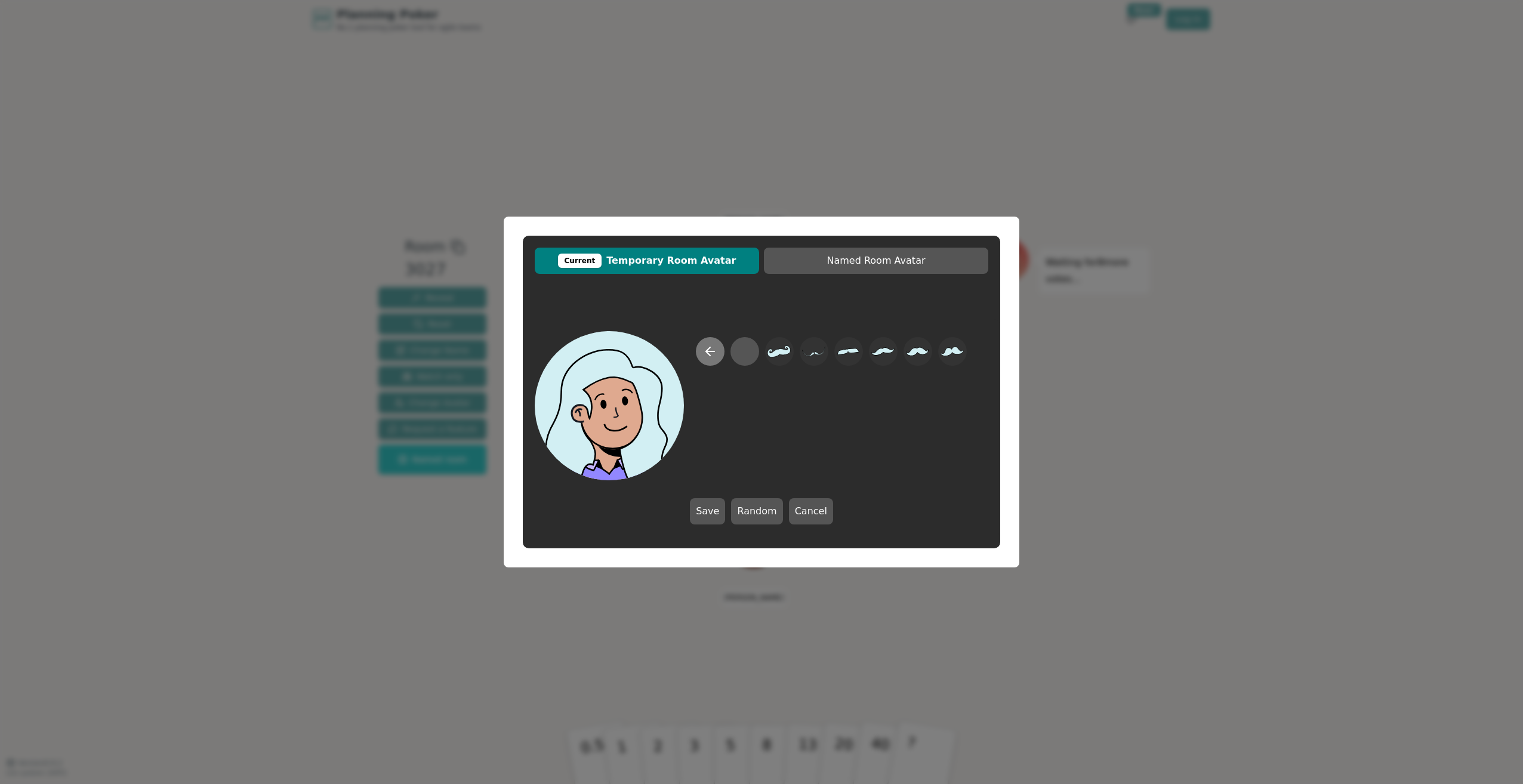
click at [705, 350] on icon at bounding box center [710, 351] width 14 height 14
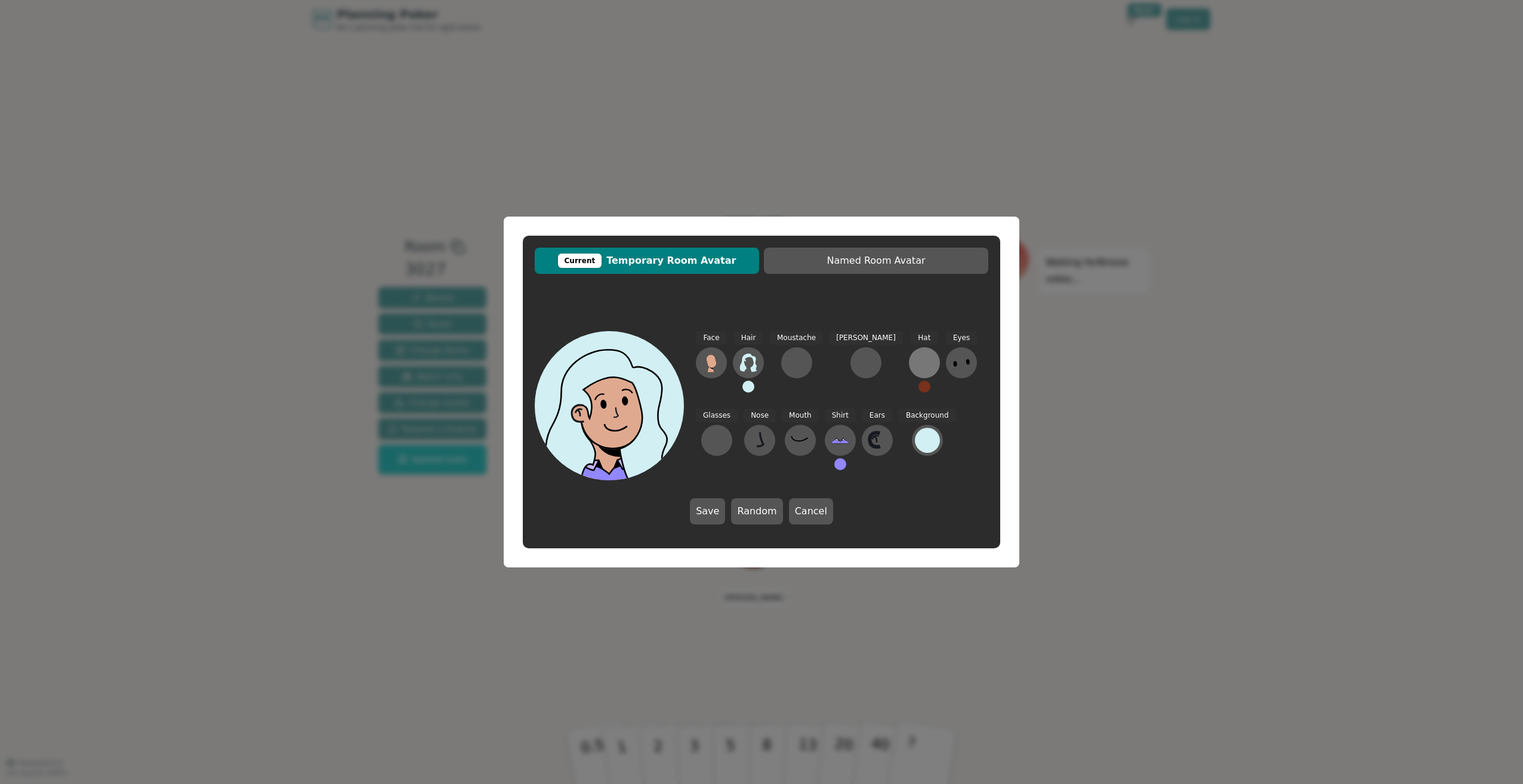
click at [915, 355] on div at bounding box center [924, 363] width 19 height 19
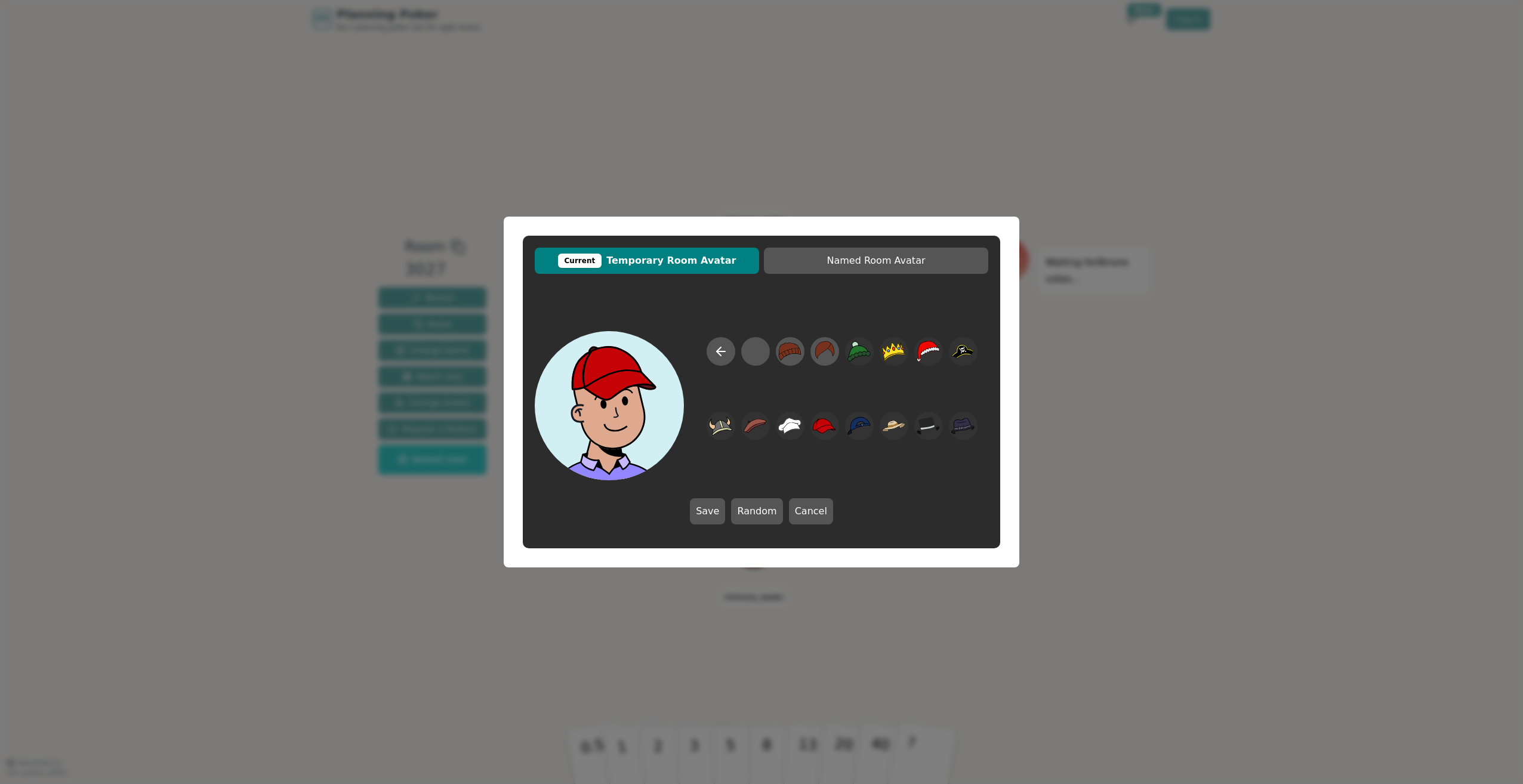
click at [834, 453] on div at bounding box center [842, 408] width 292 height 143
click at [763, 352] on div at bounding box center [755, 352] width 23 height 27
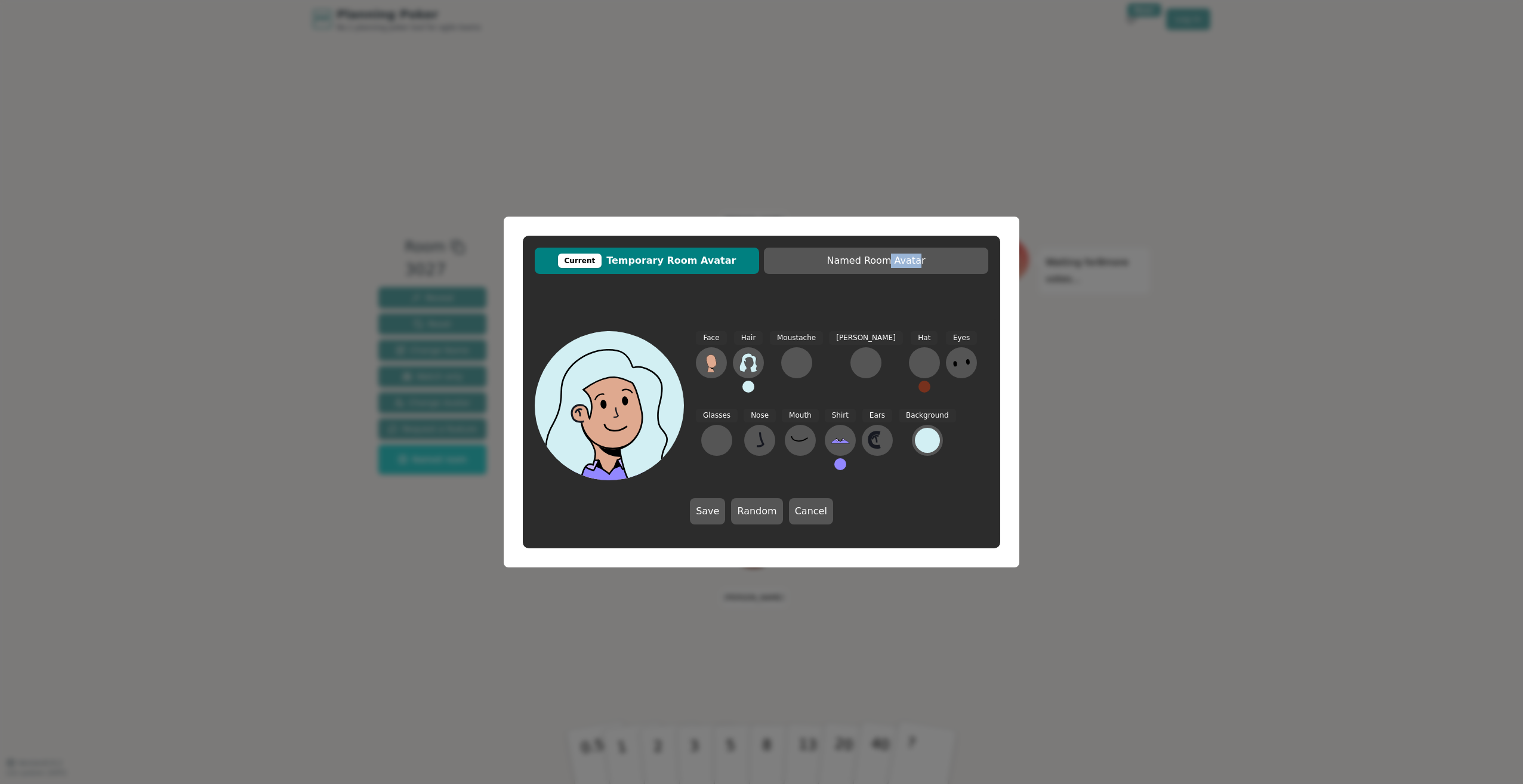
drag, startPoint x: 888, startPoint y: 218, endPoint x: 917, endPoint y: 284, distance: 72.1
click at [917, 284] on div "Current Temporary Room Avatar Named Room Avatar Face Hair Moustache [PERSON_NAM…" at bounding box center [762, 392] width 515 height 351
click at [915, 363] on div at bounding box center [924, 363] width 19 height 19
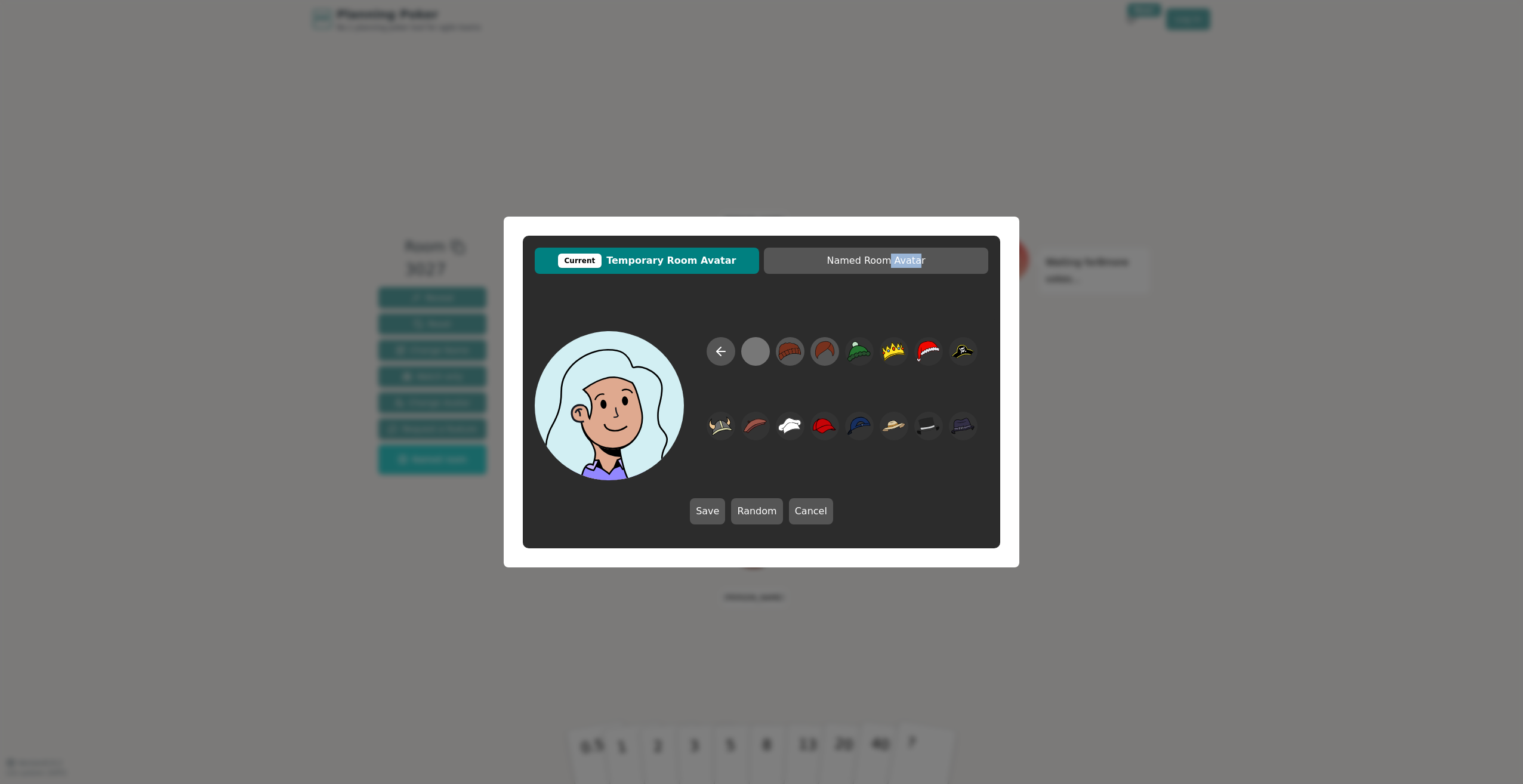
click at [754, 341] on div at bounding box center [755, 352] width 23 height 27
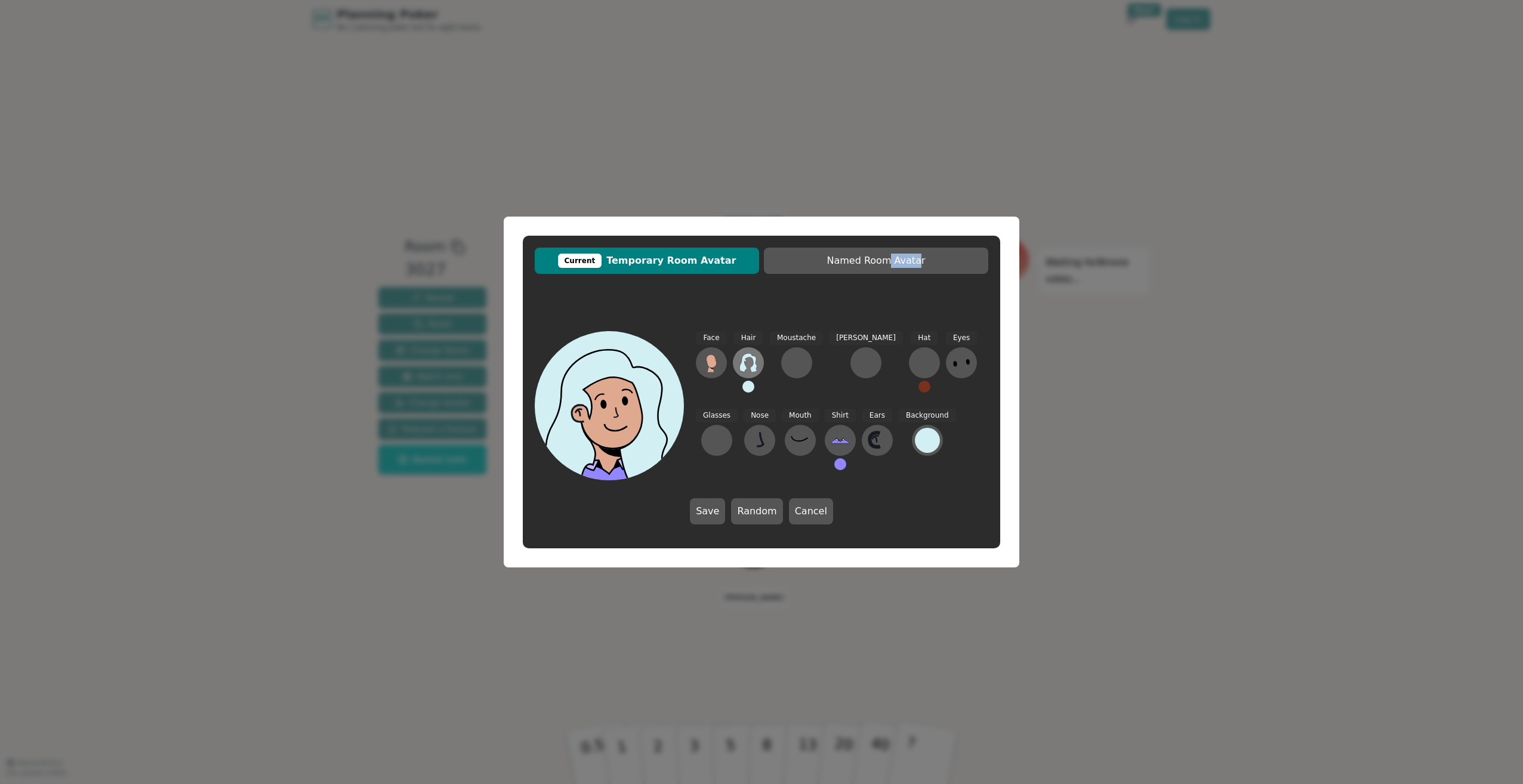
click at [749, 368] on icon at bounding box center [749, 363] width 19 height 19
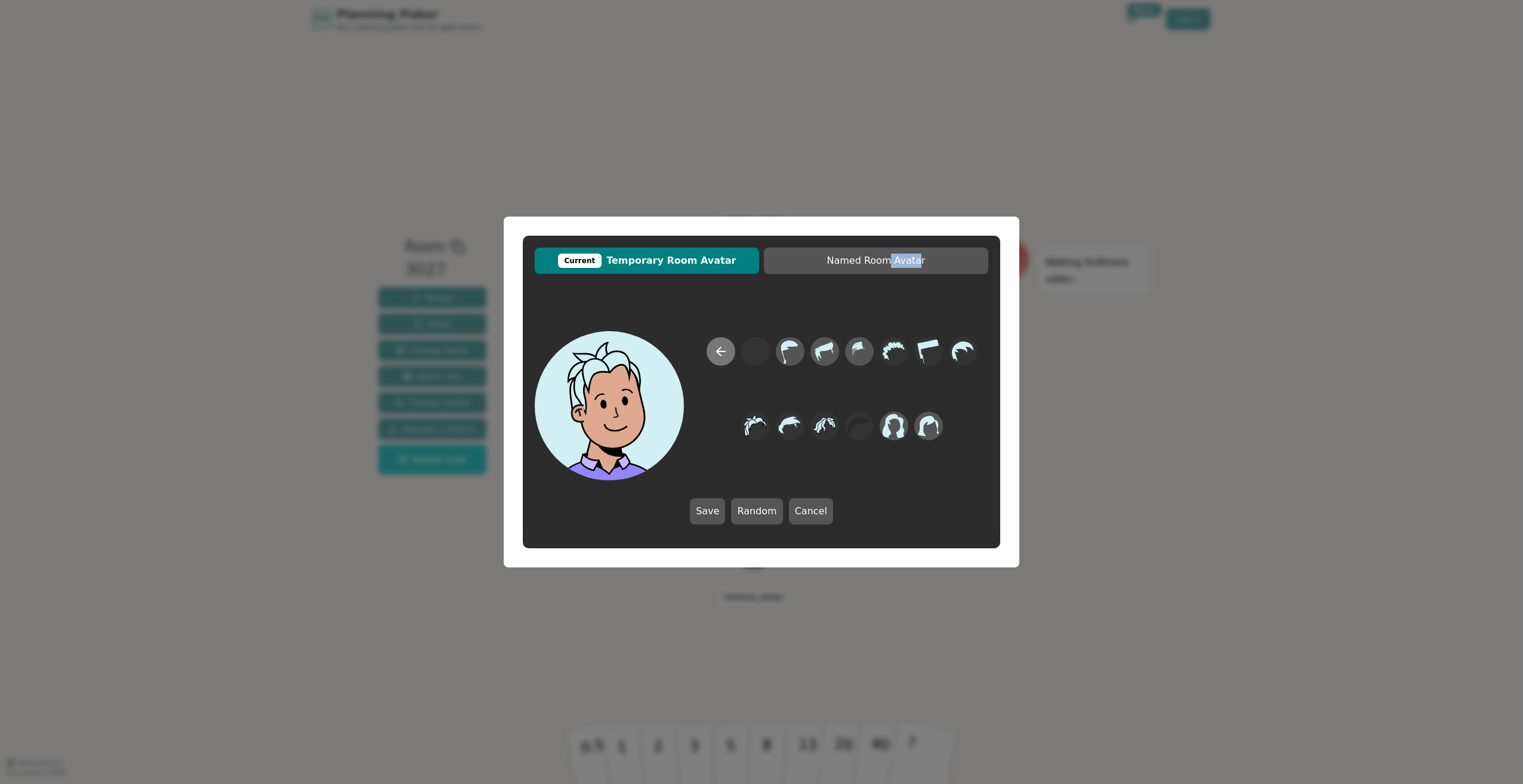
click at [709, 350] on button at bounding box center [721, 351] width 28 height 28
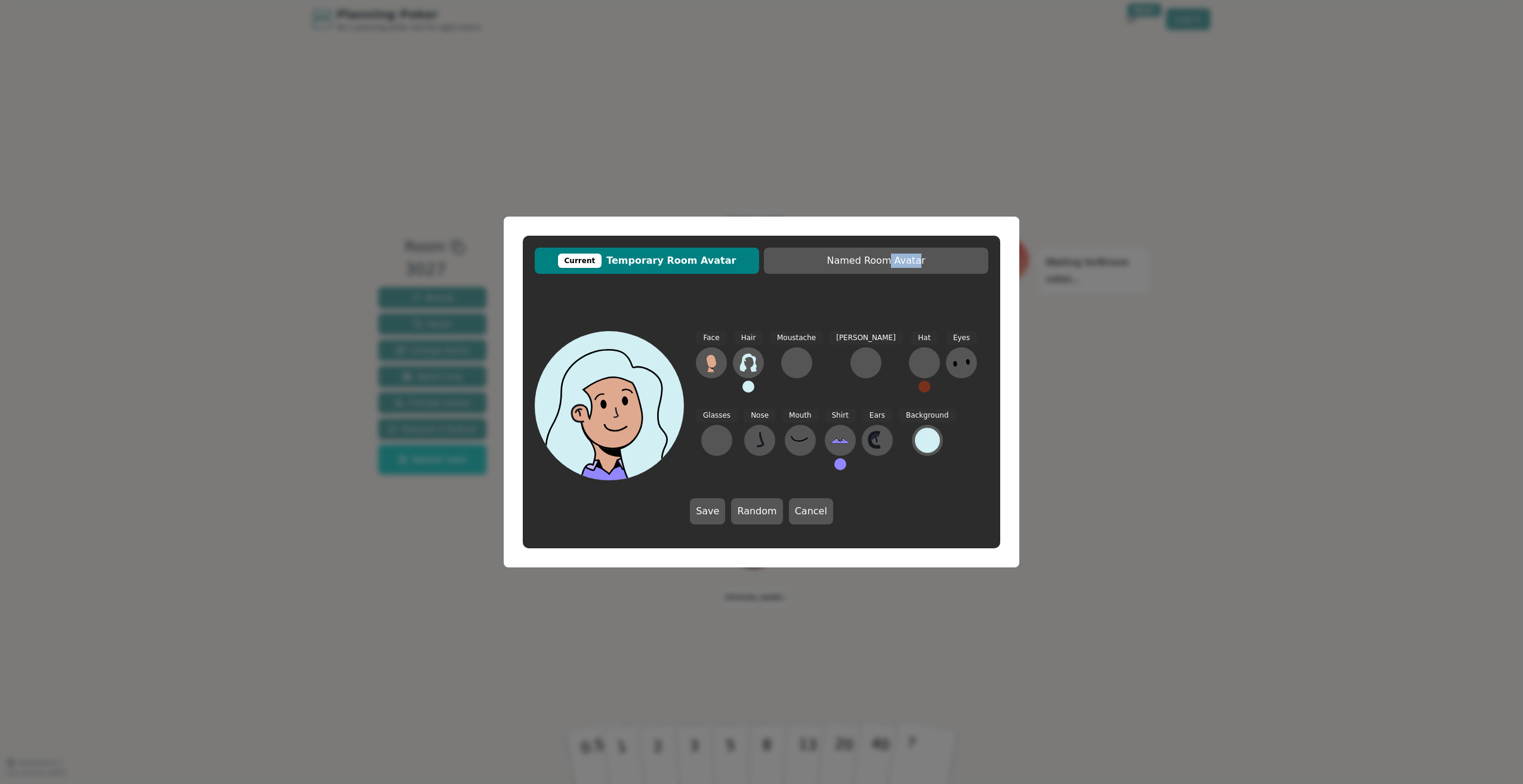
click at [749, 383] on button at bounding box center [748, 387] width 12 height 12
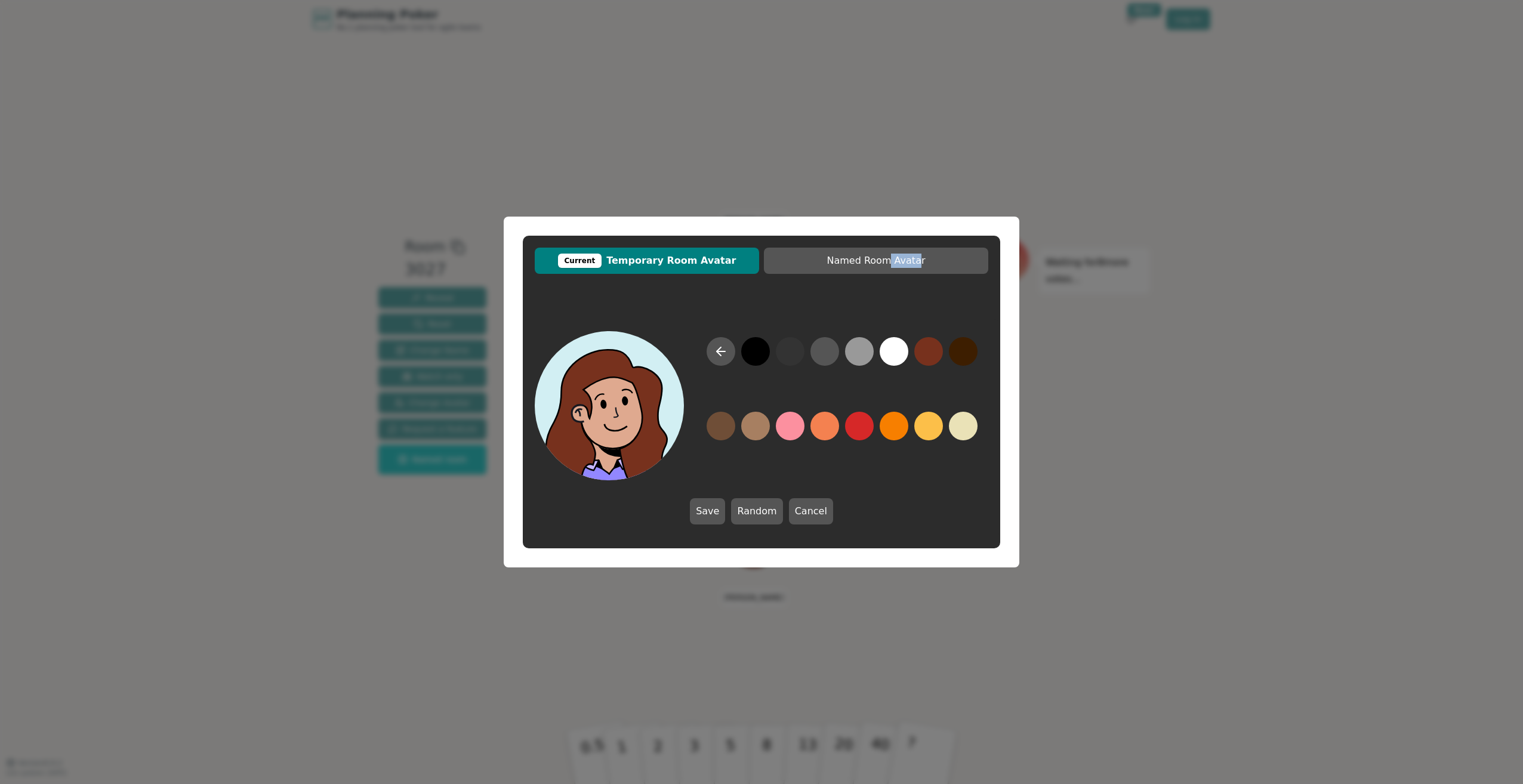
click at [932, 343] on button at bounding box center [928, 351] width 28 height 28
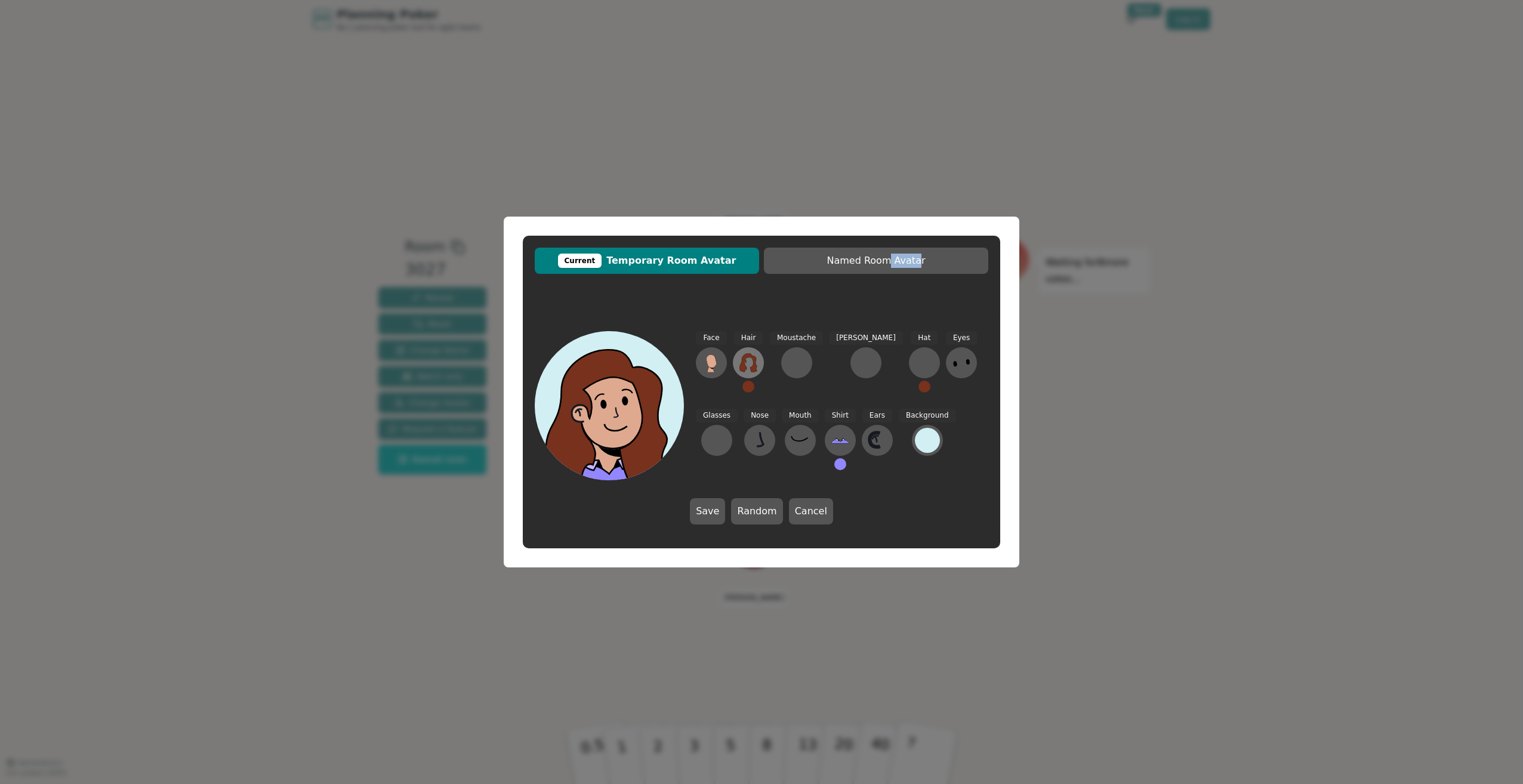
click at [749, 365] on icon at bounding box center [749, 363] width 19 height 19
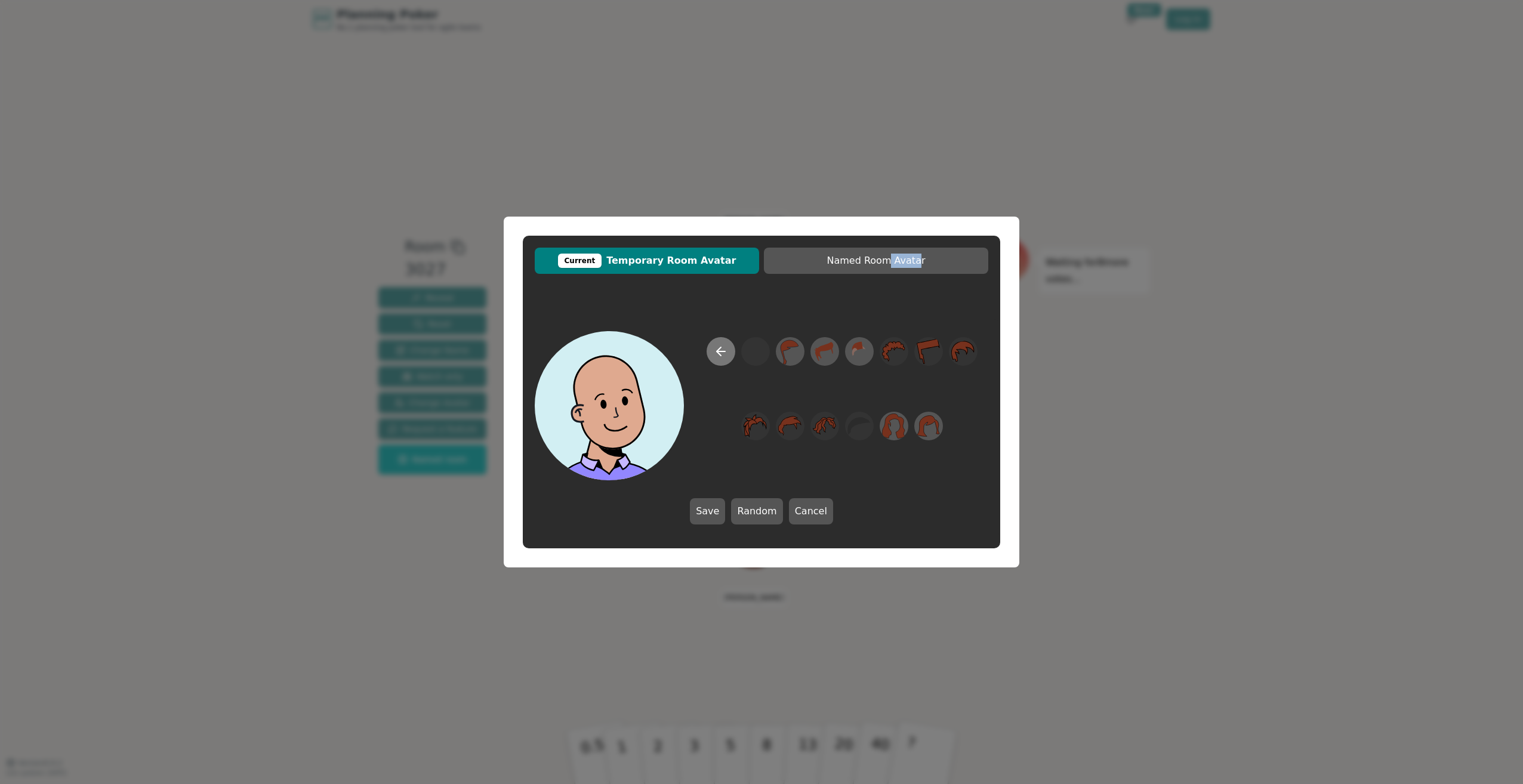
click at [727, 349] on icon at bounding box center [721, 351] width 14 height 14
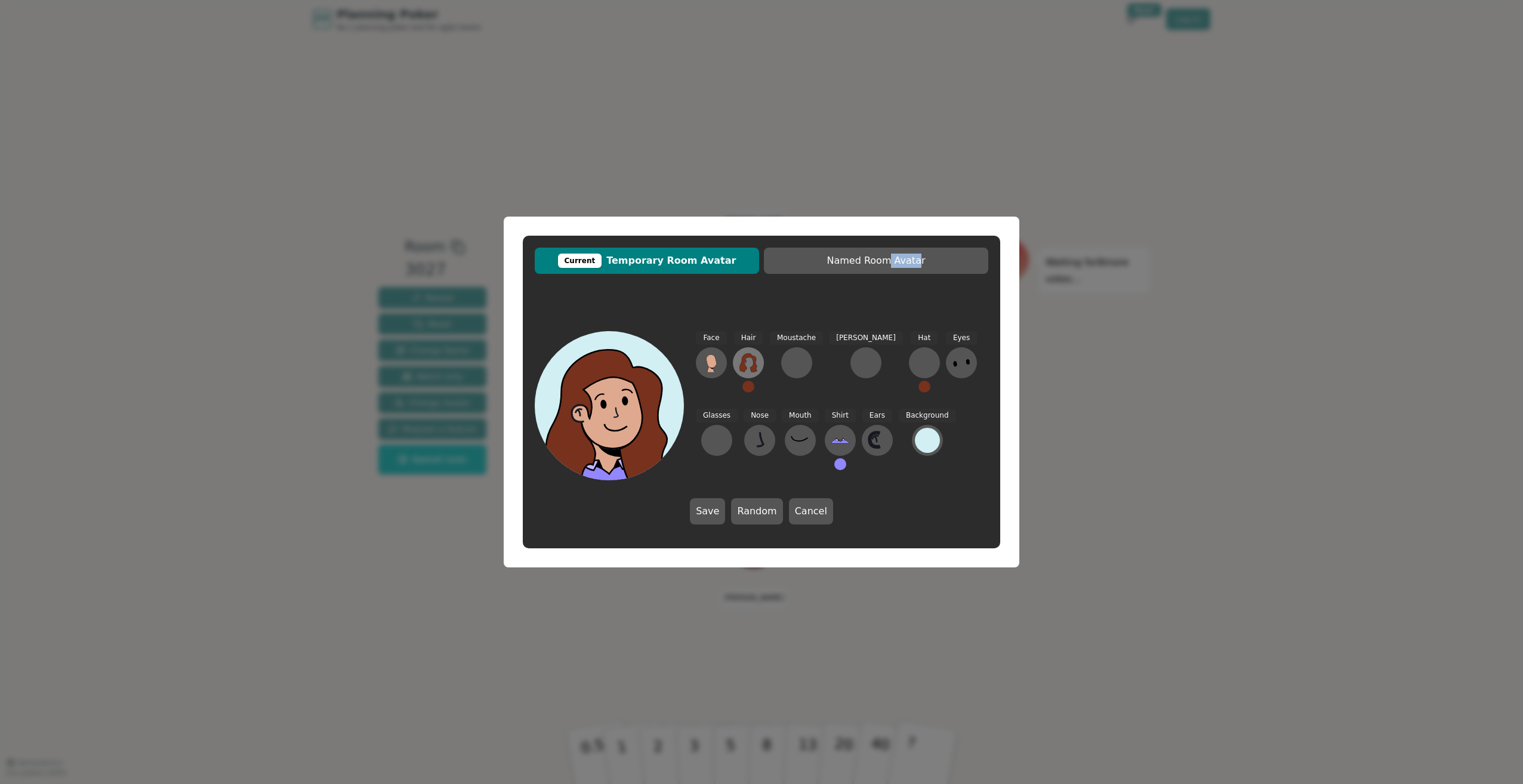
click at [753, 357] on icon at bounding box center [748, 363] width 17 height 19
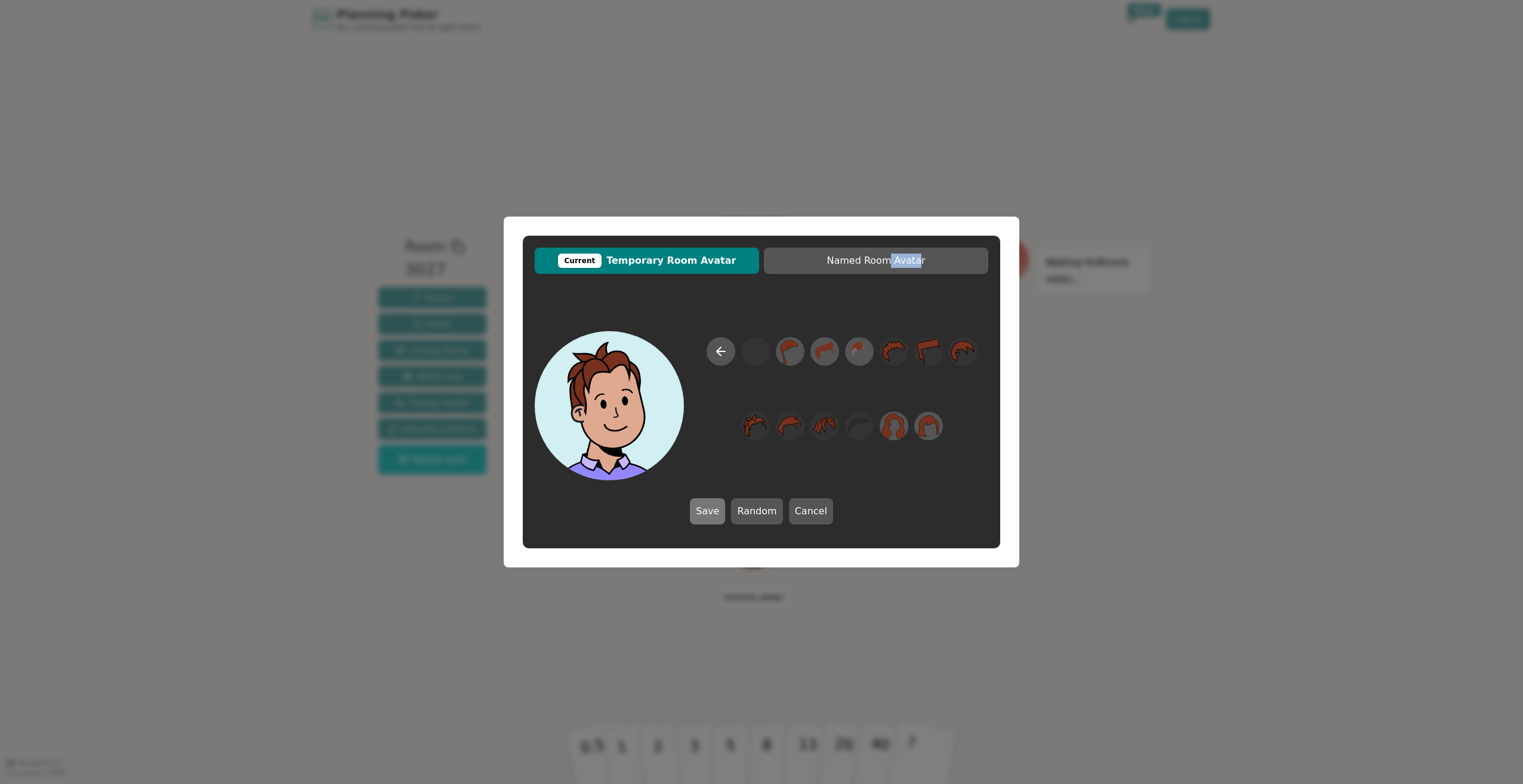
click at [716, 510] on button "Save" at bounding box center [707, 511] width 35 height 26
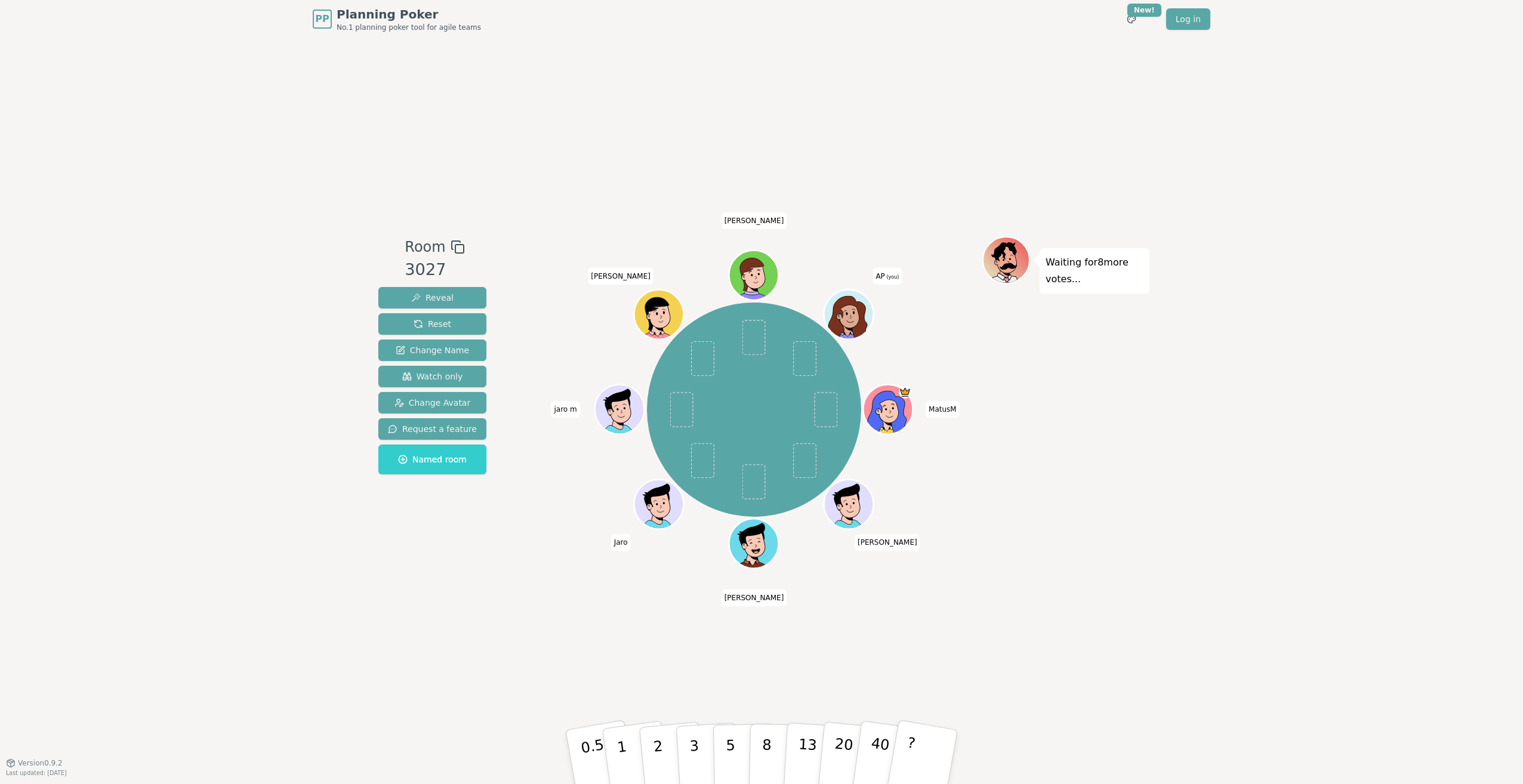
click at [861, 306] on icon at bounding box center [848, 318] width 39 height 43
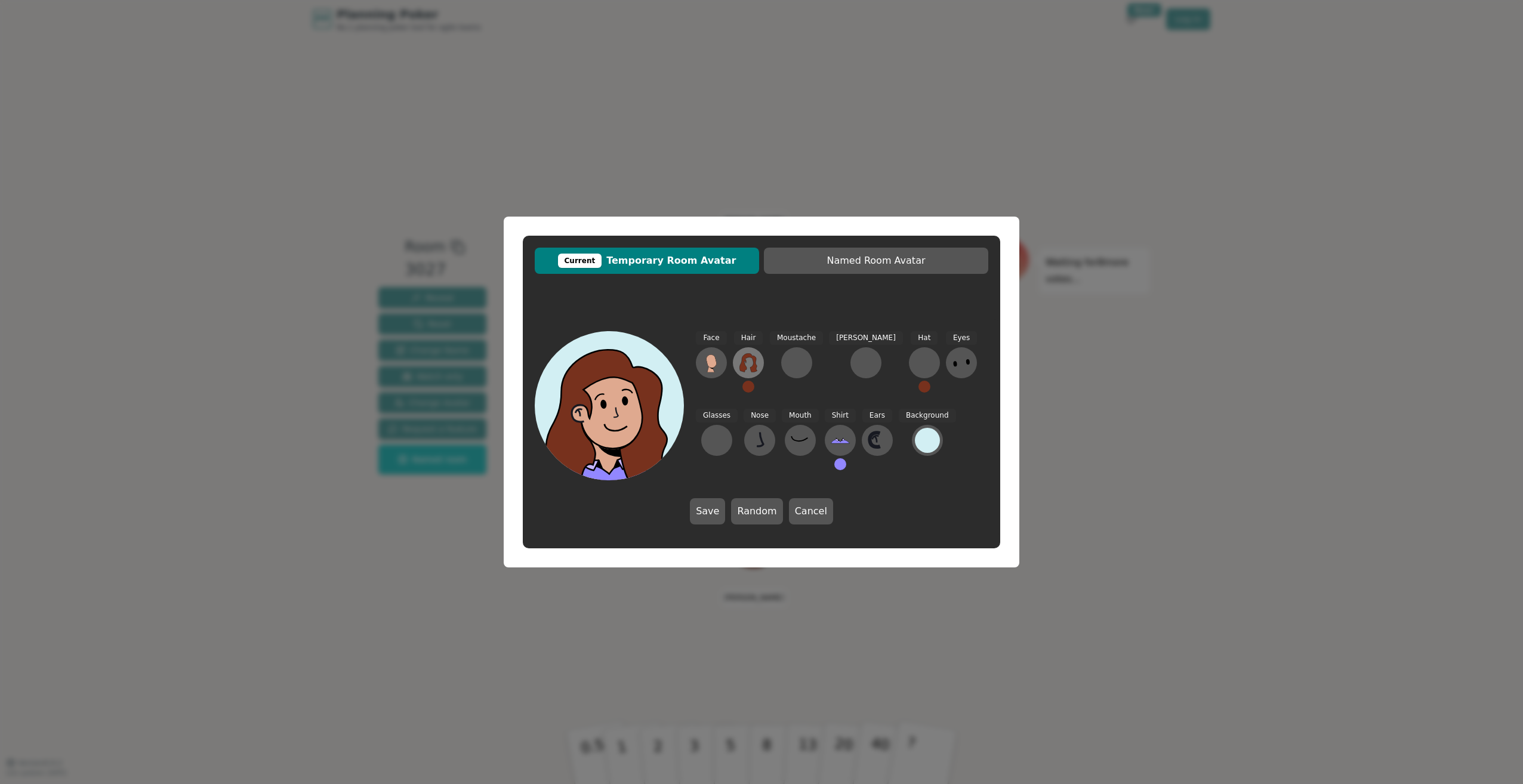
click at [742, 355] on icon at bounding box center [749, 363] width 19 height 19
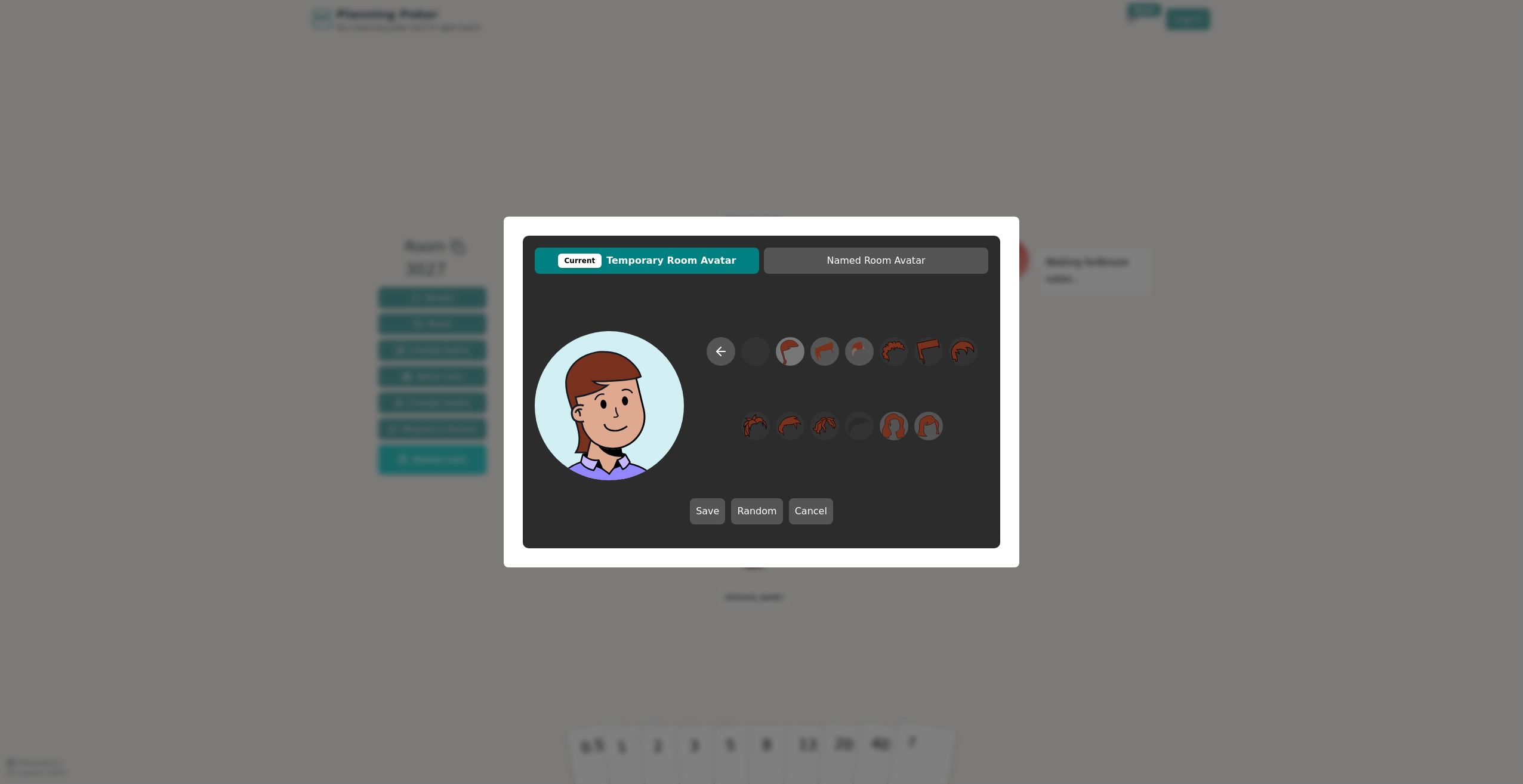
click at [787, 350] on icon at bounding box center [790, 352] width 18 height 24
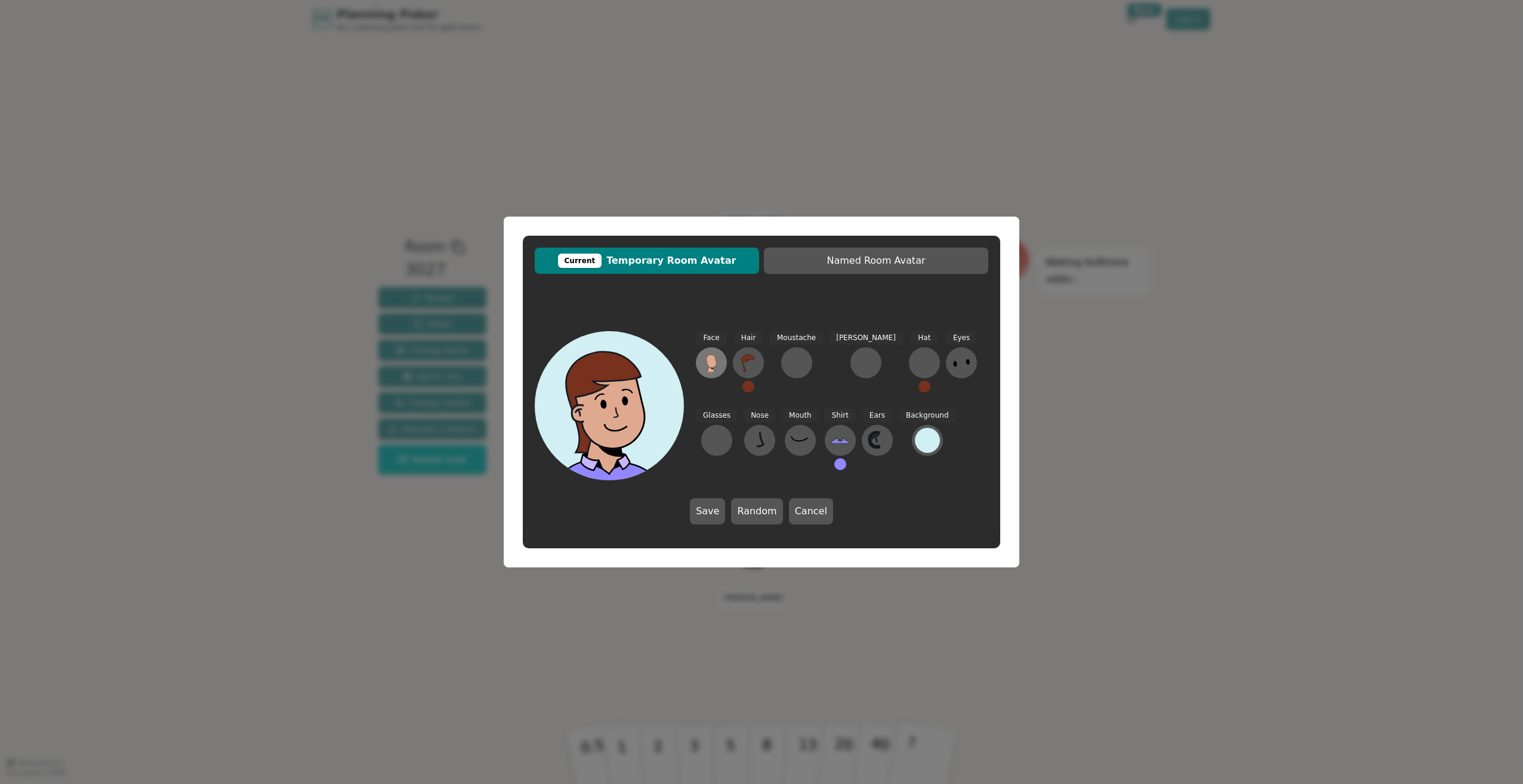
click at [707, 359] on g at bounding box center [711, 363] width 11 height 18
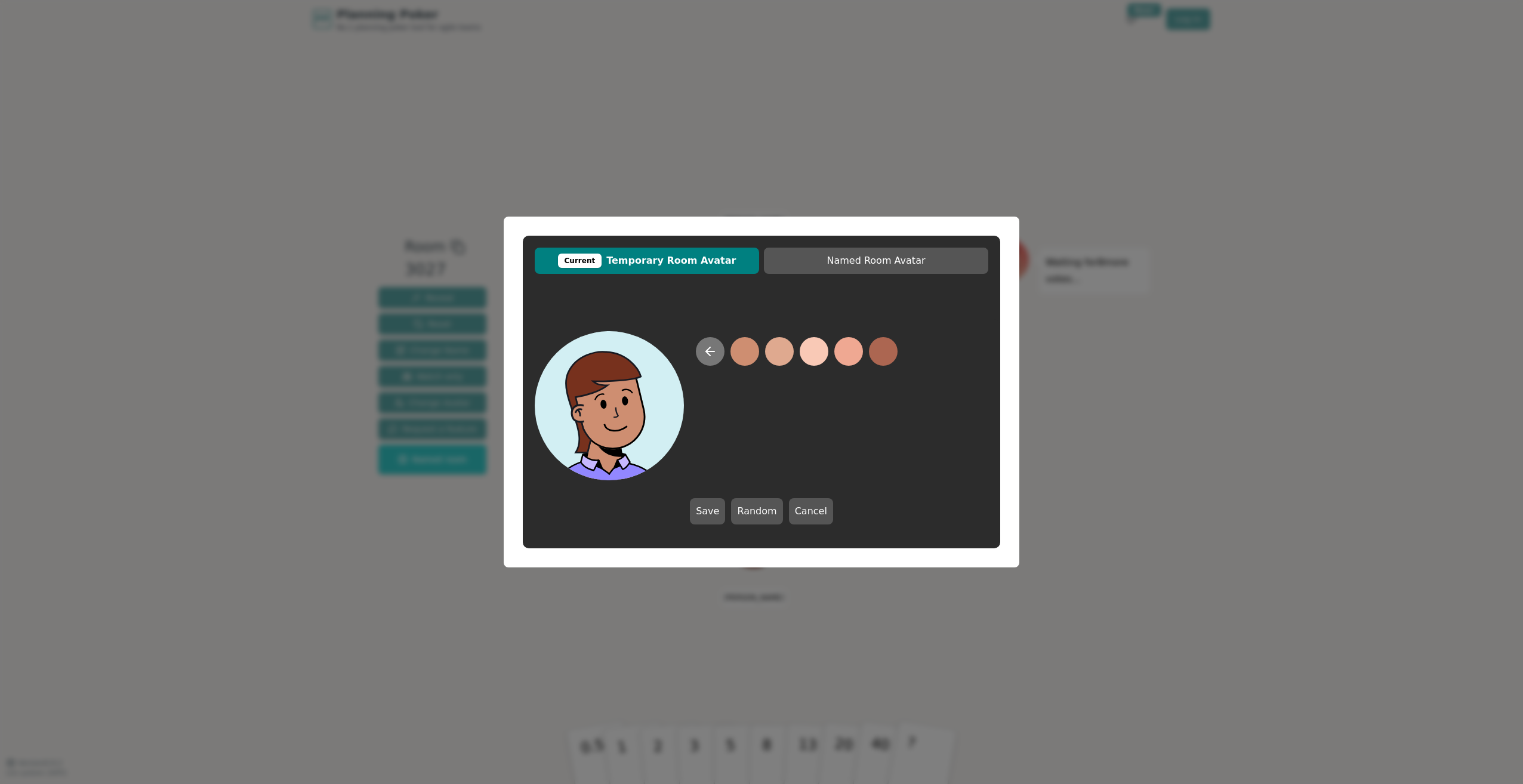
click at [723, 350] on button at bounding box center [710, 351] width 28 height 28
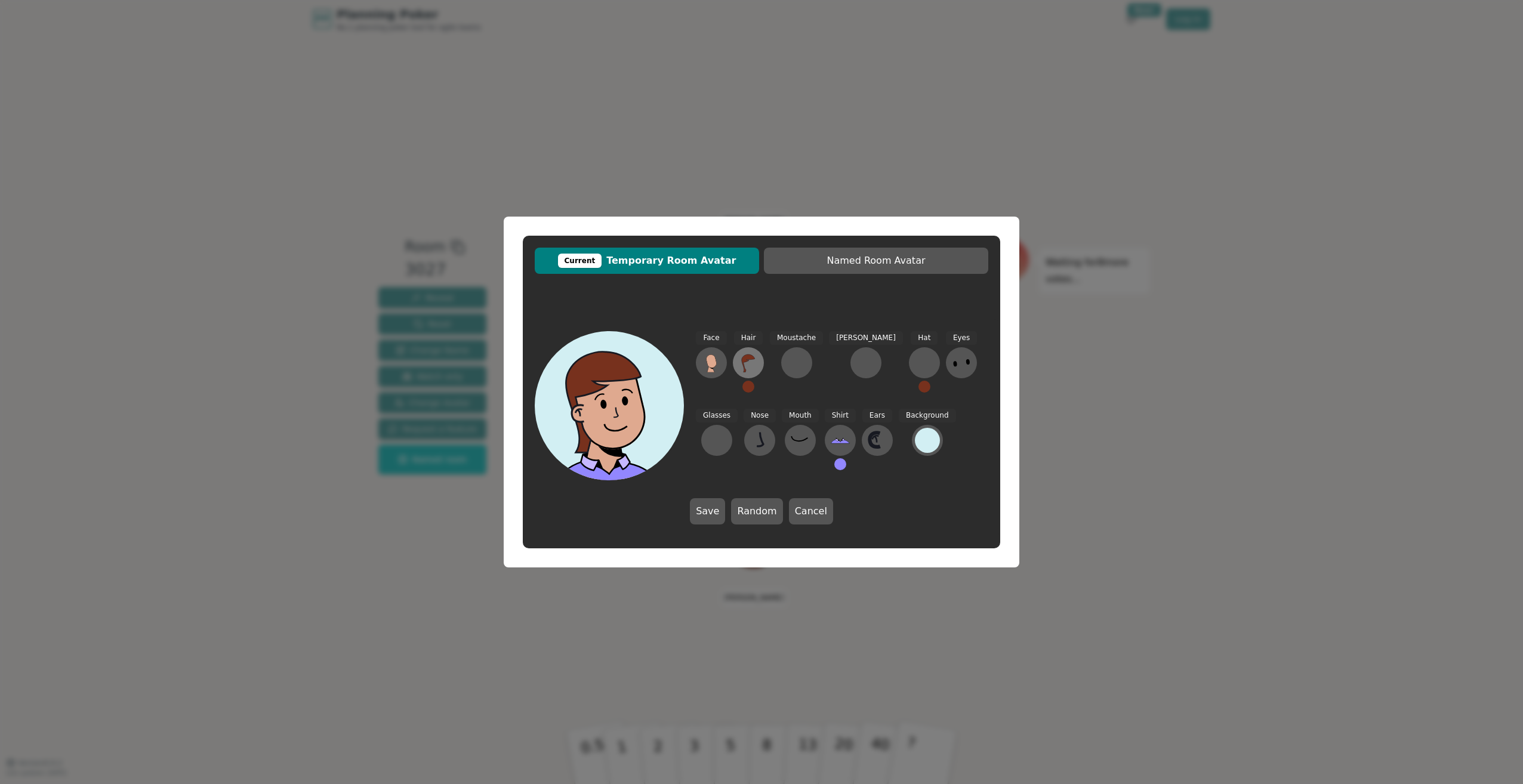
click at [743, 364] on icon at bounding box center [748, 363] width 13 height 18
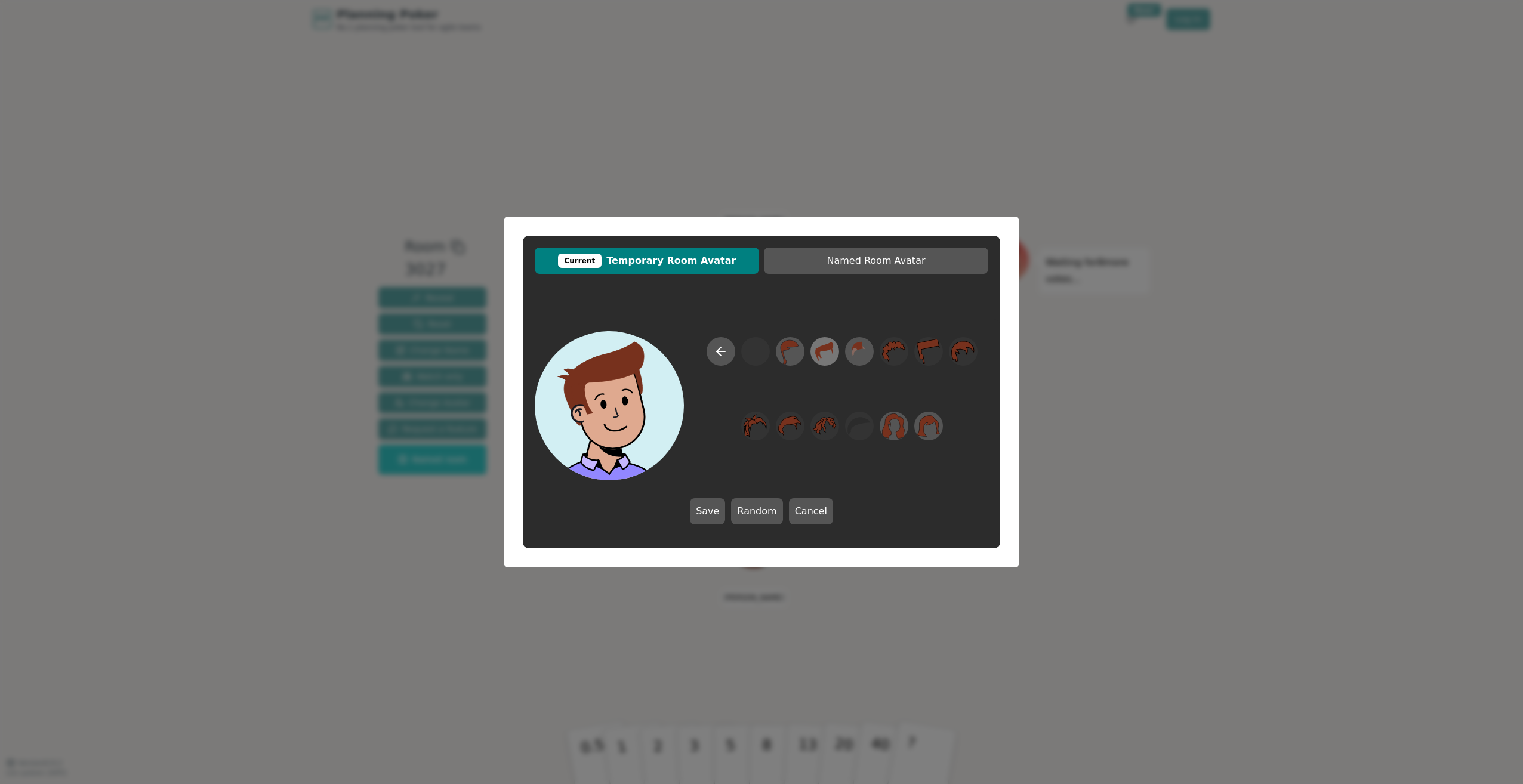
click at [825, 351] on icon at bounding box center [825, 352] width 18 height 19
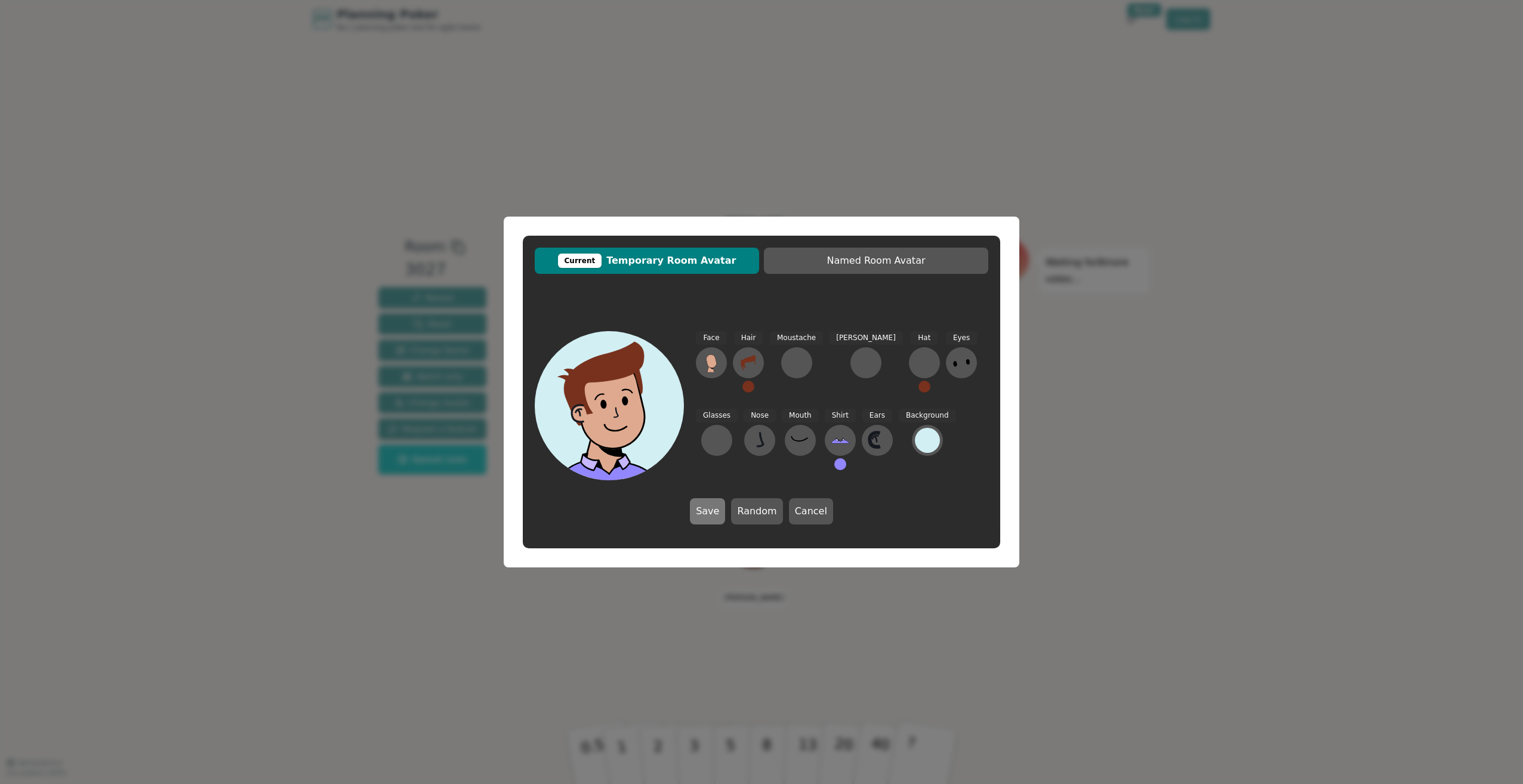
click at [712, 505] on button "Save" at bounding box center [707, 511] width 35 height 26
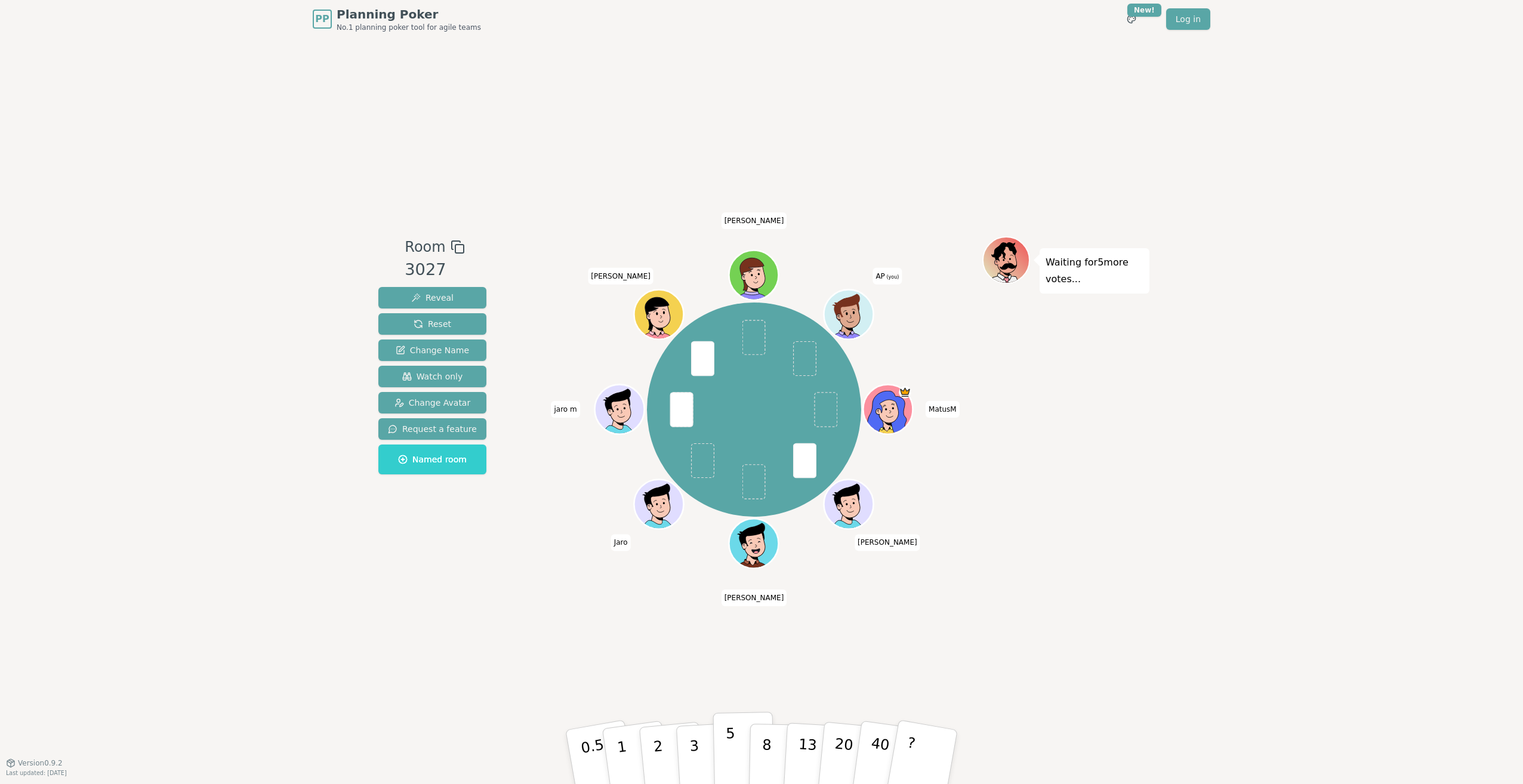
click at [745, 751] on button "5" at bounding box center [743, 757] width 61 height 91
click at [764, 774] on p "8" at bounding box center [767, 756] width 10 height 64
click at [732, 738] on p "5" at bounding box center [731, 757] width 10 height 64
click at [778, 741] on button "8" at bounding box center [779, 757] width 61 height 91
click at [796, 741] on button "13" at bounding box center [815, 757] width 65 height 93
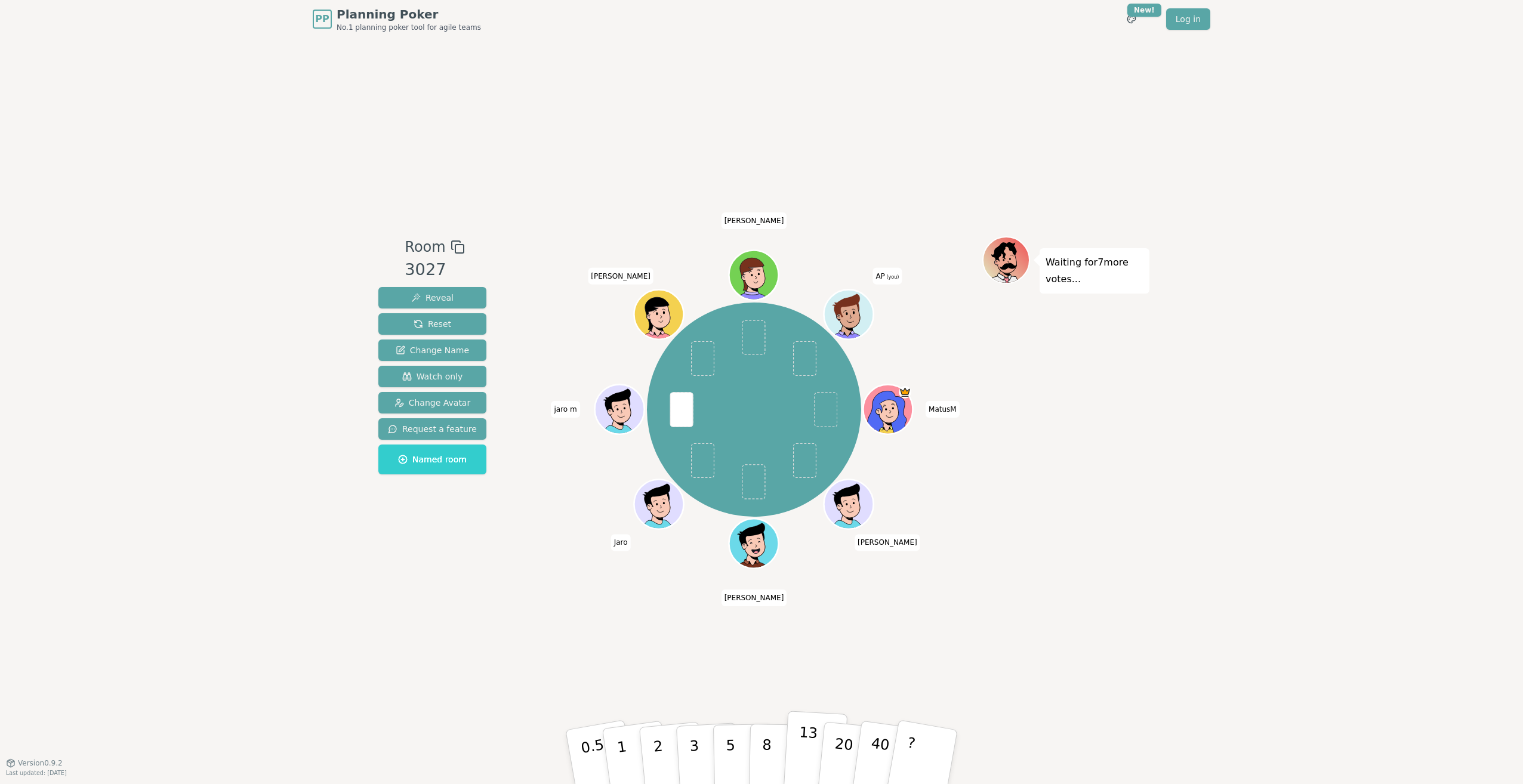
click at [816, 751] on button "13" at bounding box center [815, 757] width 65 height 93
